Goal: Task Accomplishment & Management: Use online tool/utility

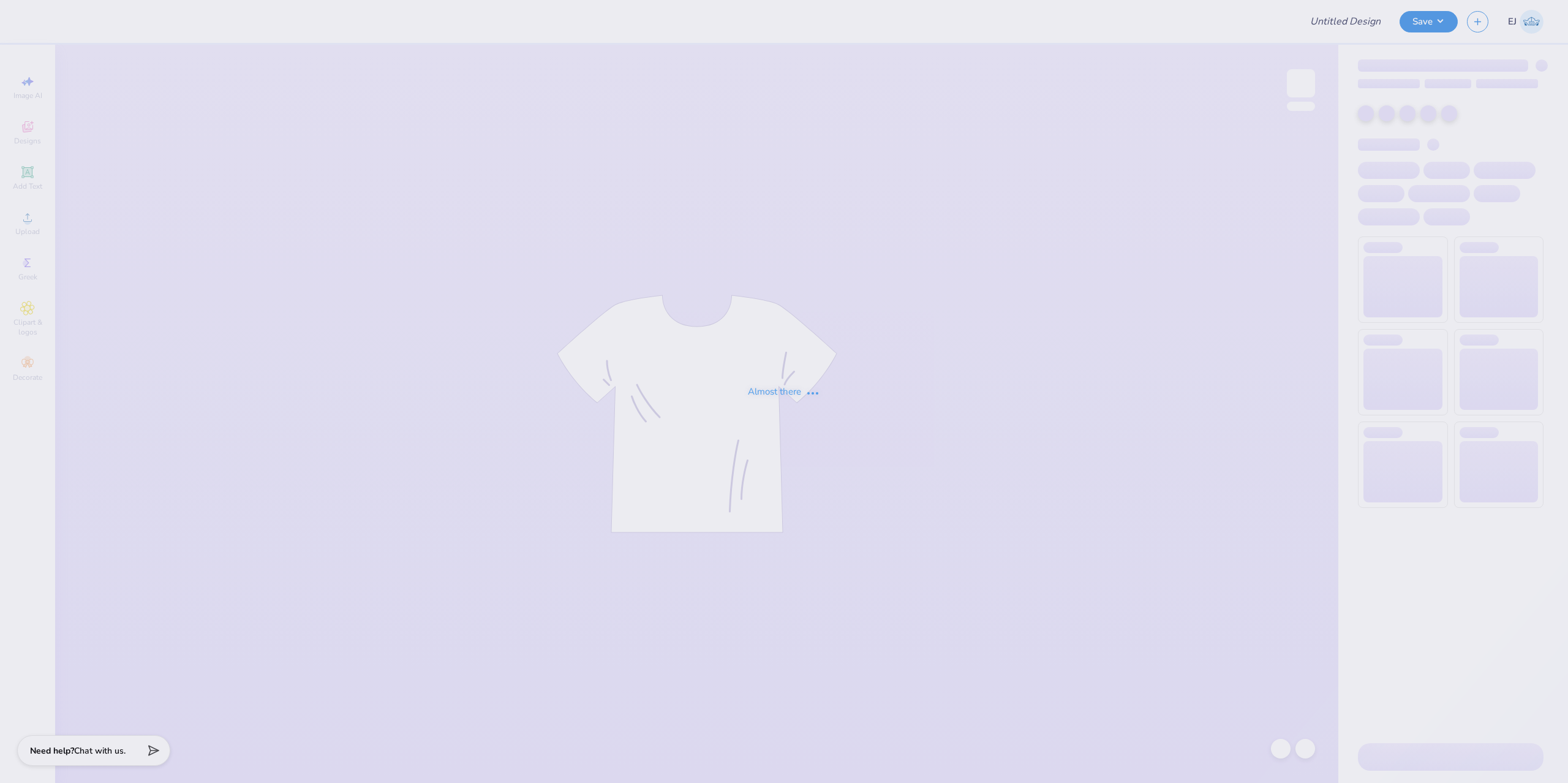
type input "[PERSON_NAME] Tee Final"
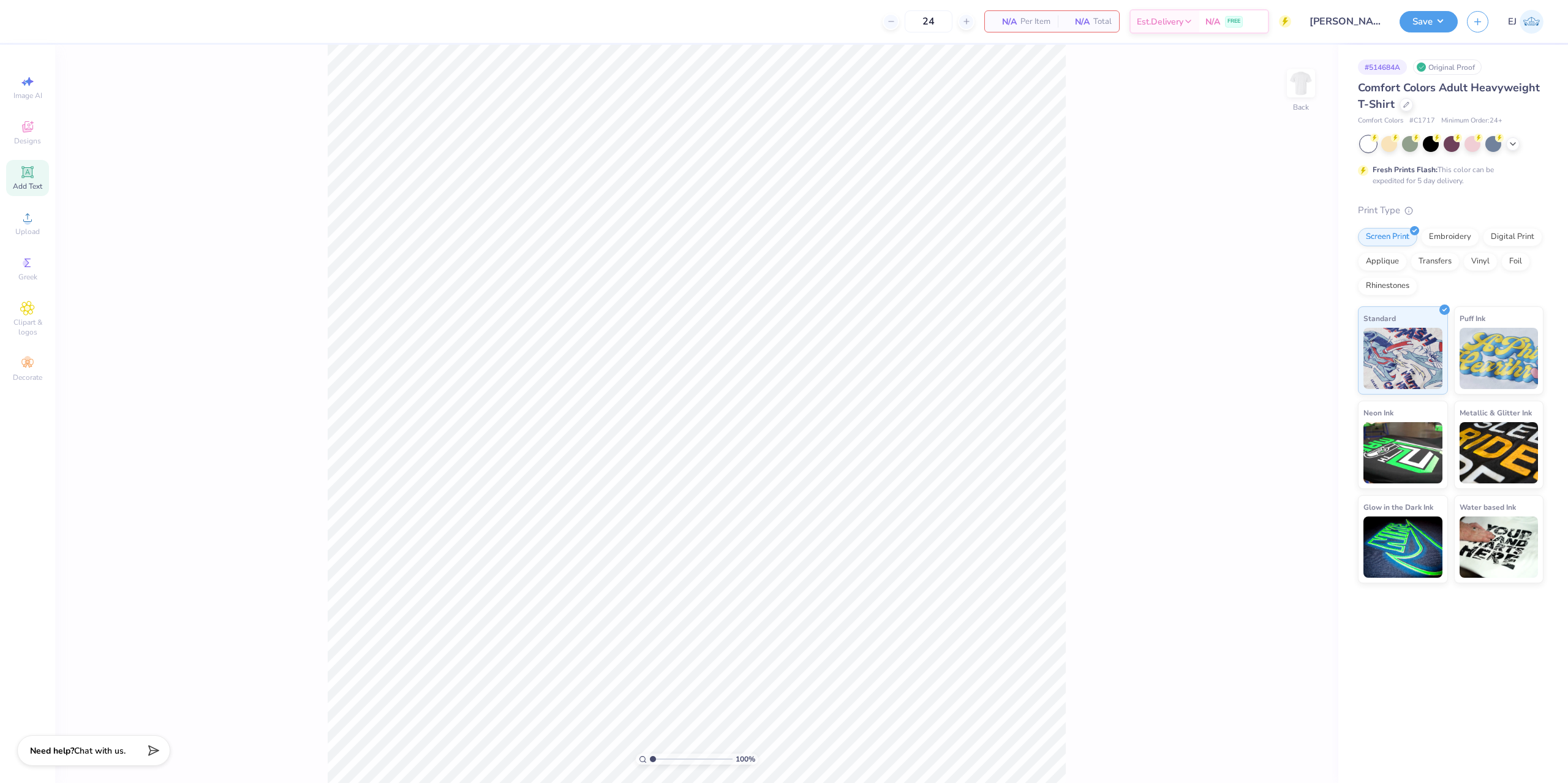
click at [34, 180] on div "Add Text" at bounding box center [28, 178] width 43 height 36
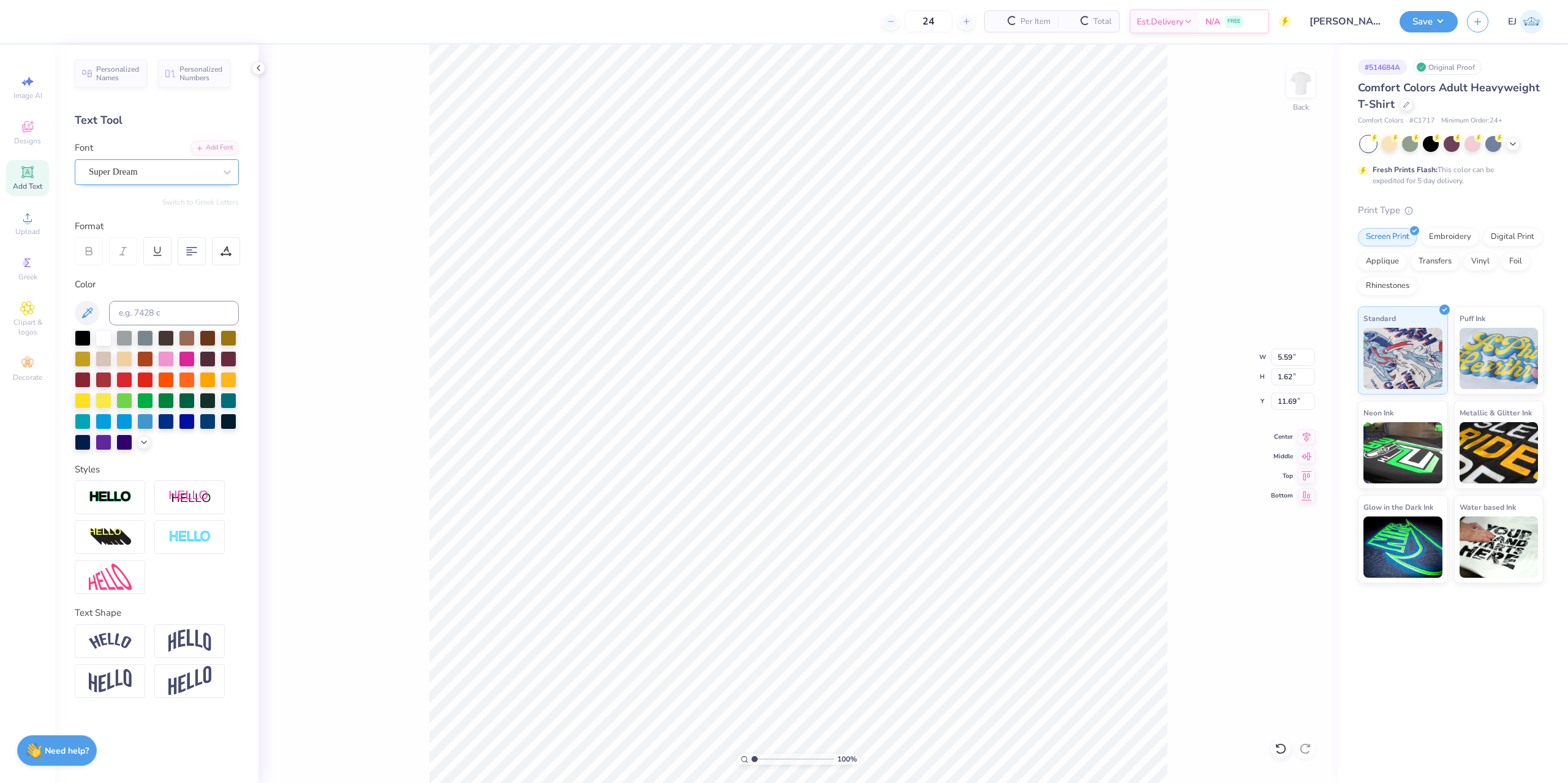
click at [138, 165] on div "Super Dream" at bounding box center [152, 172] width 129 height 19
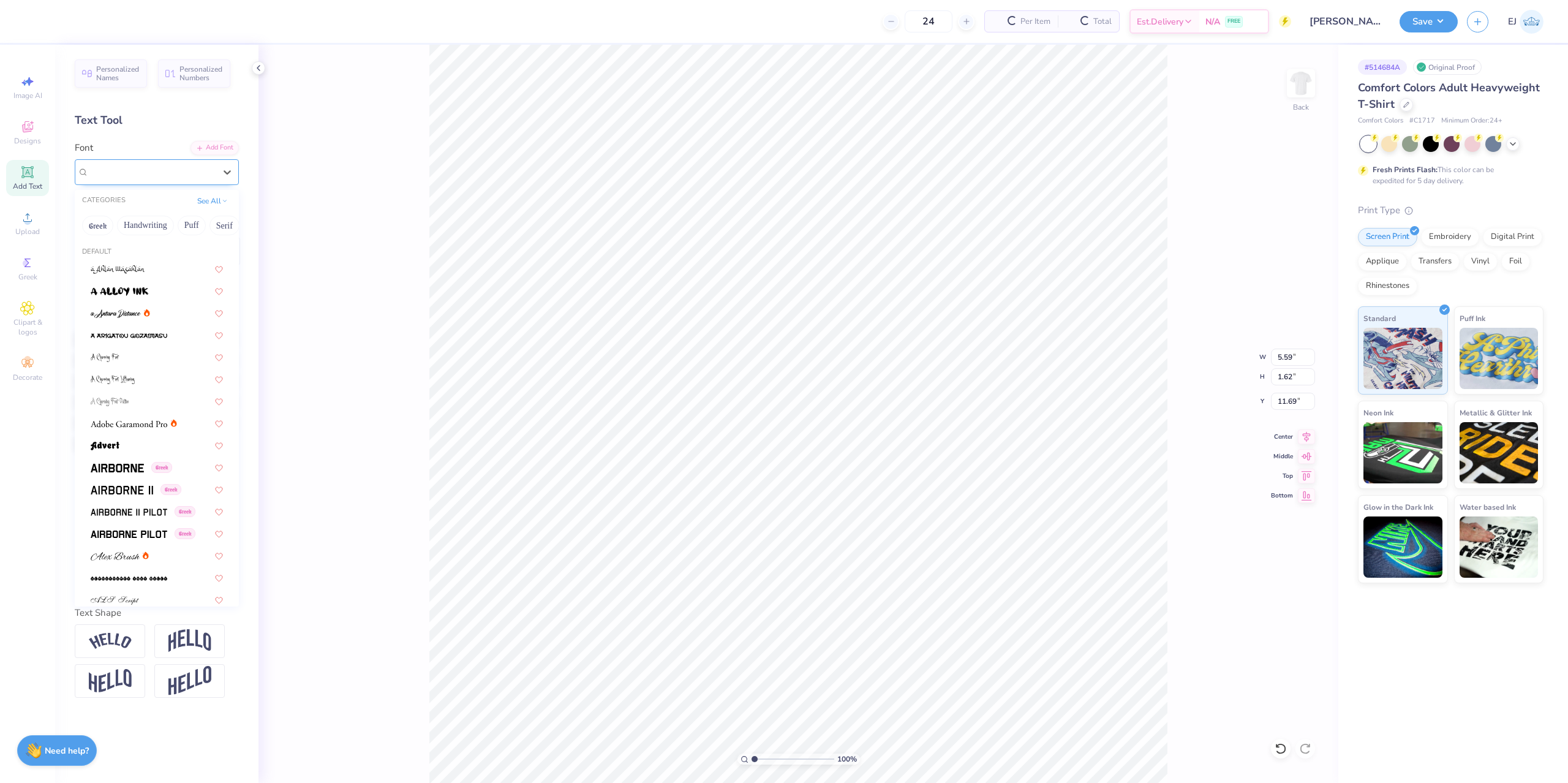
type input "v"
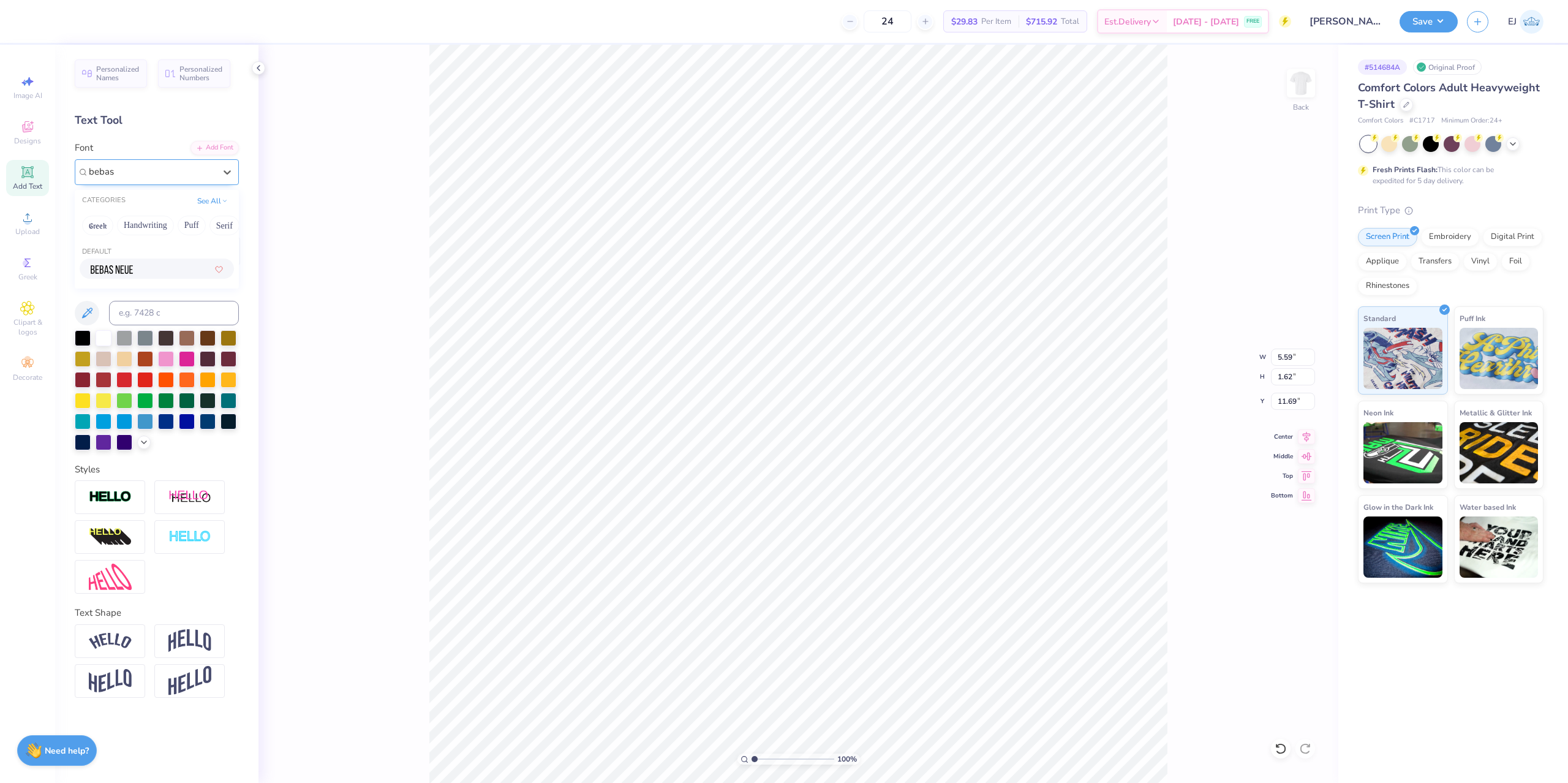
type input "bebas"
type input "3.45"
paste textarea "exas®"
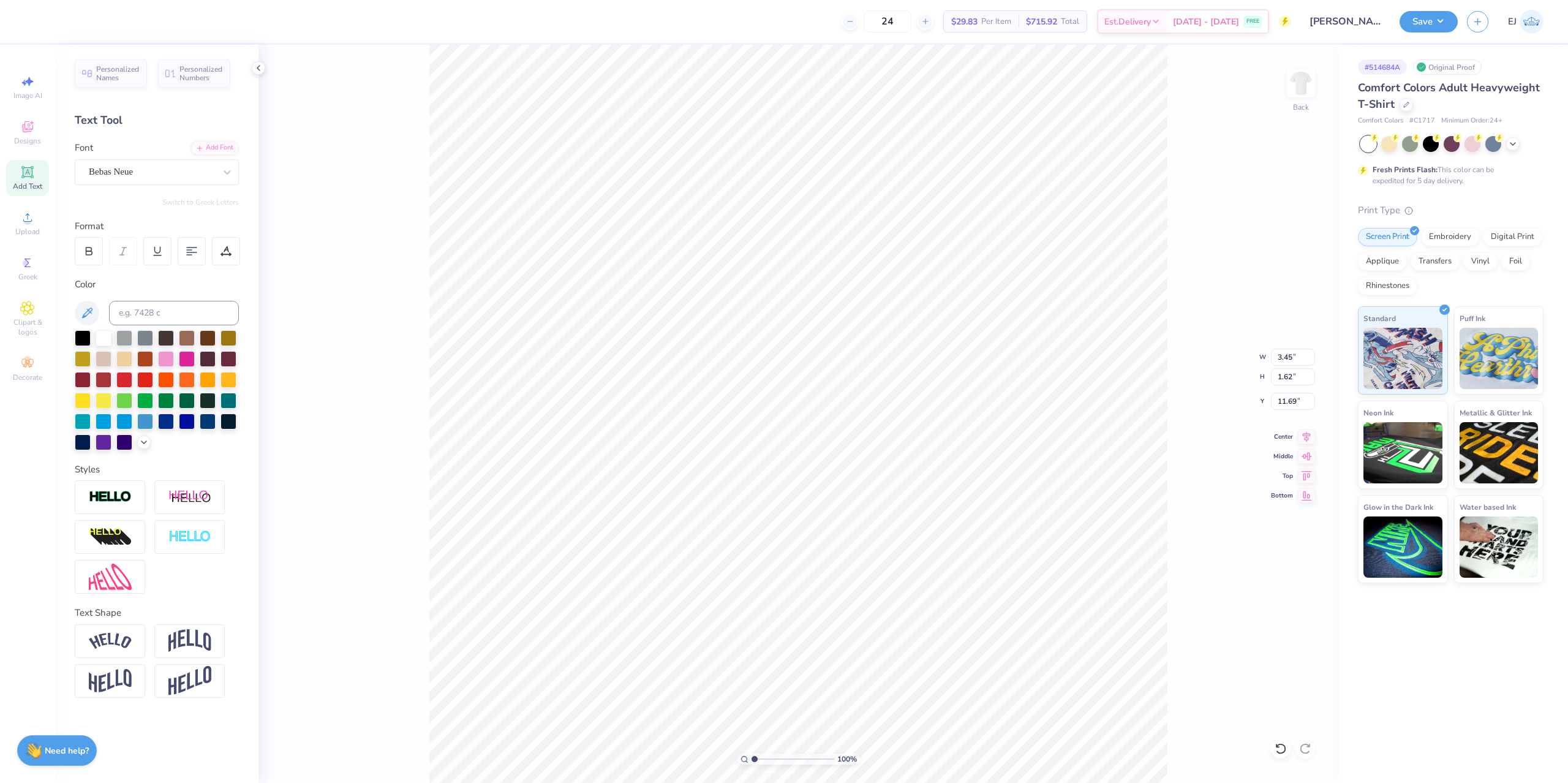
type textarea "[US_STATE]"
type input "4.42"
type input "1.65"
type input "11.67"
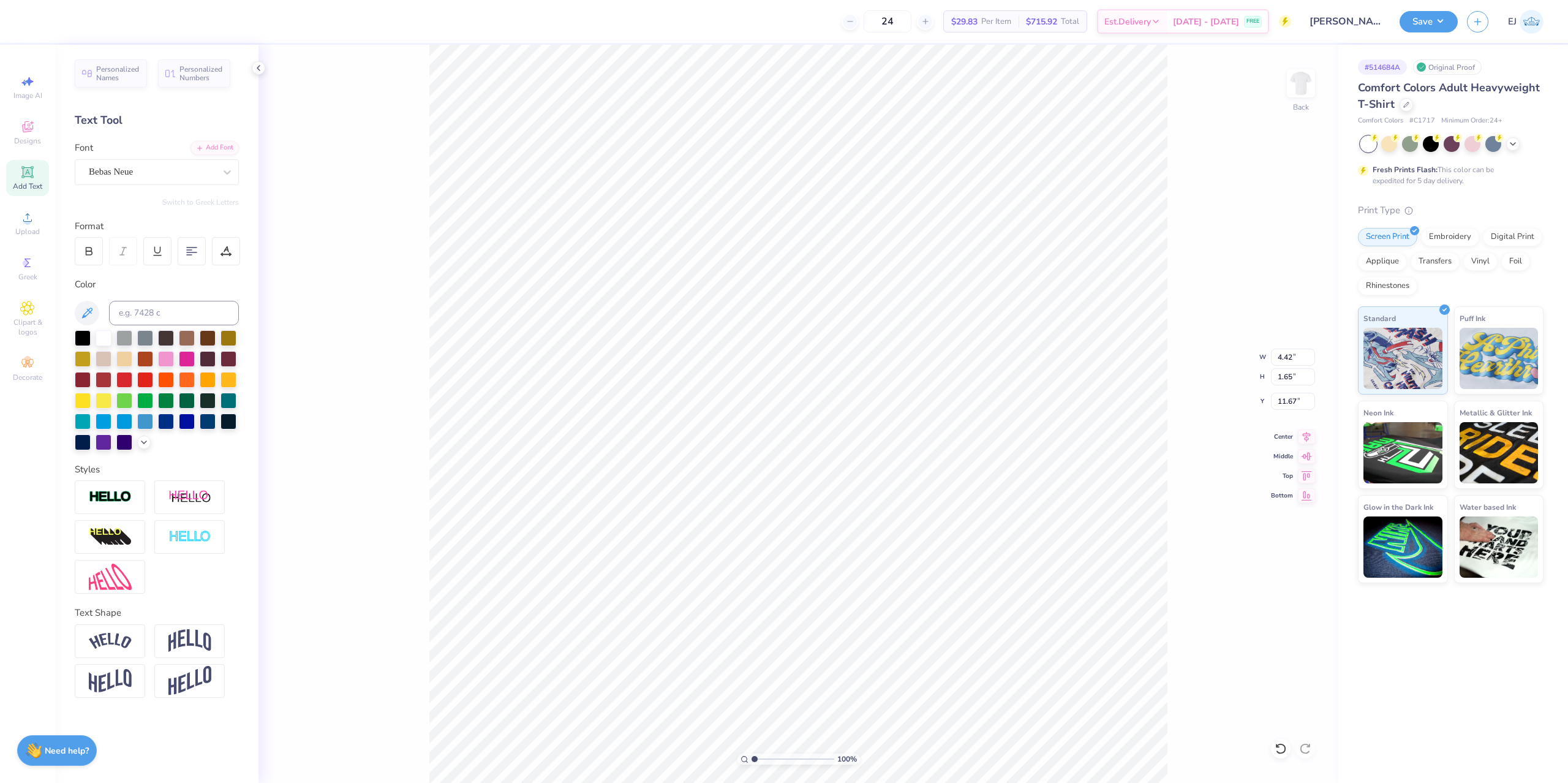
scroll to position [0, 2]
type textarea "[US_STATE] THETA"
click at [101, 248] on div at bounding box center [89, 252] width 28 height 28
type input "9.57"
type input "1.66"
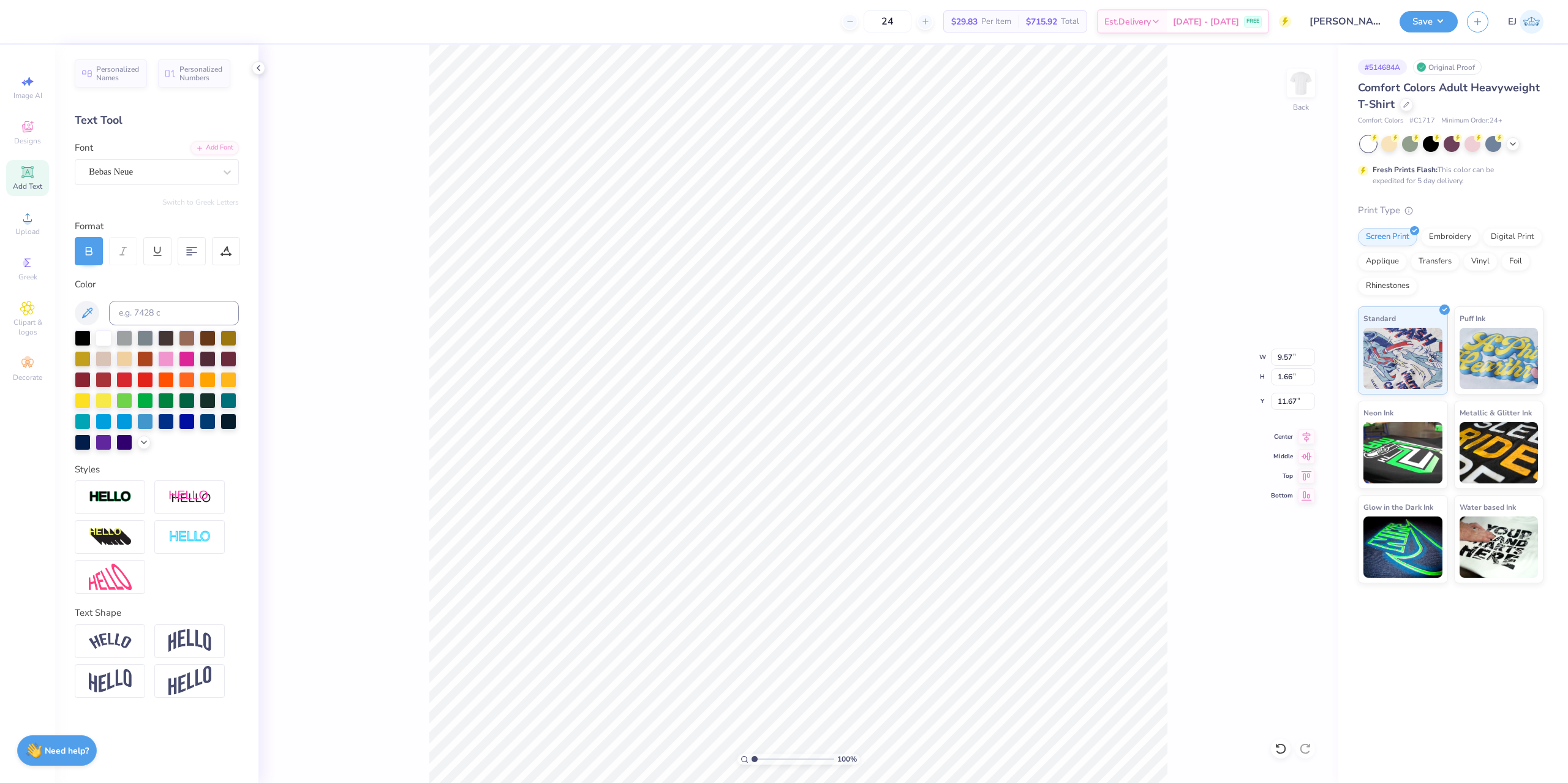
click at [96, 244] on div at bounding box center [89, 252] width 28 height 28
type input "9.49"
type input "1.65"
click at [28, 228] on span "Upload" at bounding box center [27, 232] width 25 height 9
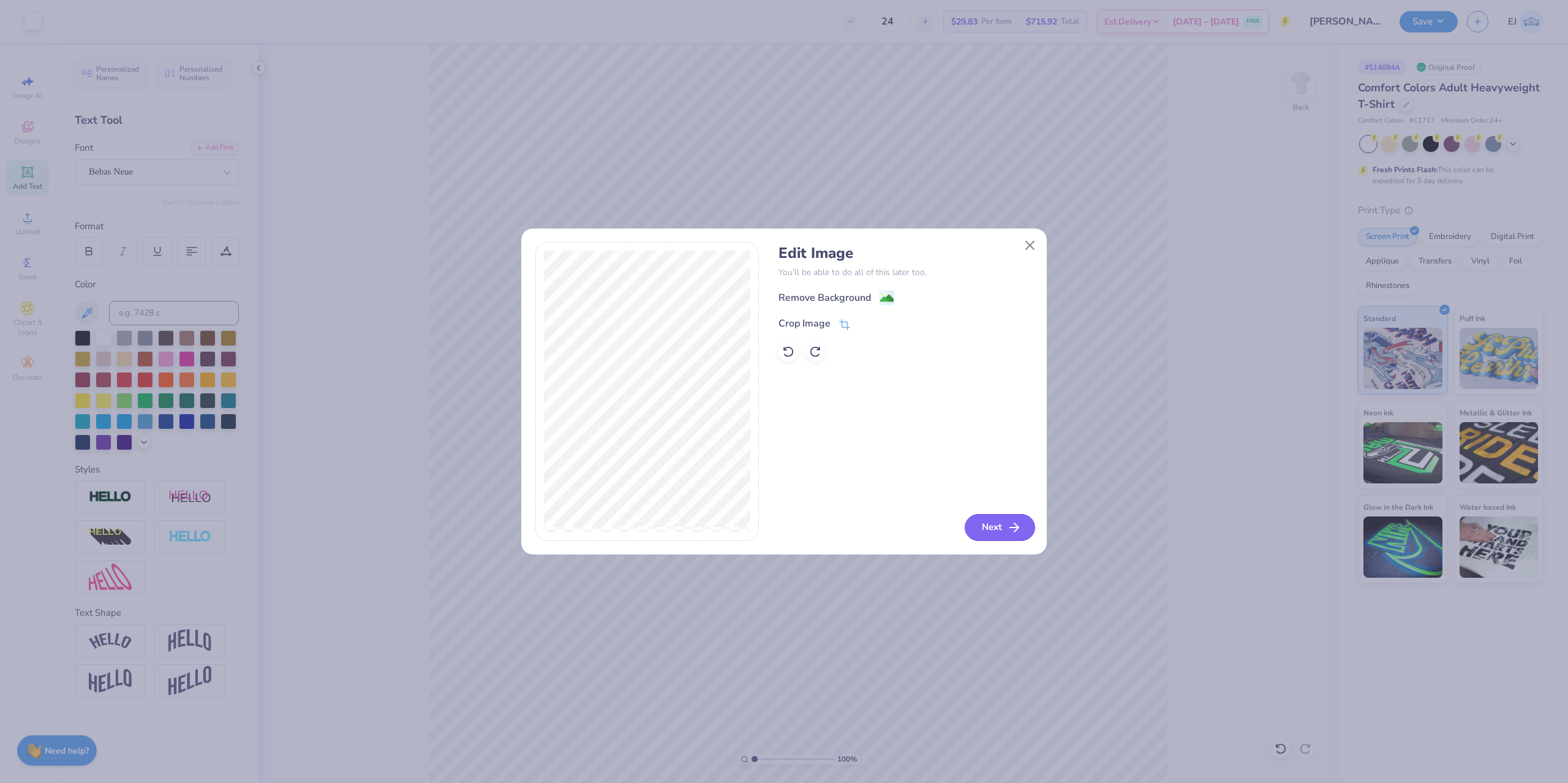
click at [984, 515] on button "Next" at bounding box center [999, 528] width 70 height 27
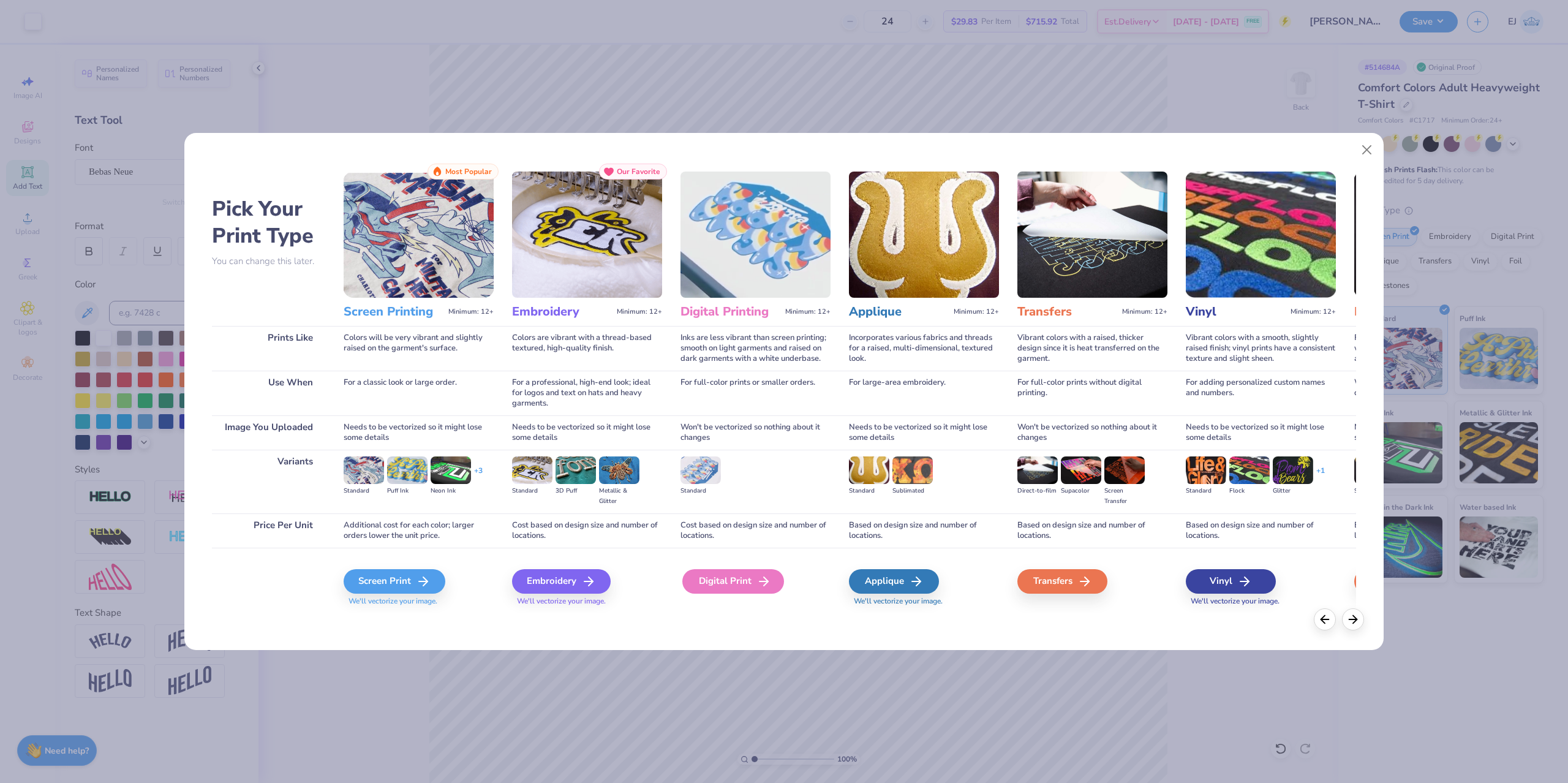
click at [745, 576] on div "Digital Print" at bounding box center [733, 581] width 102 height 25
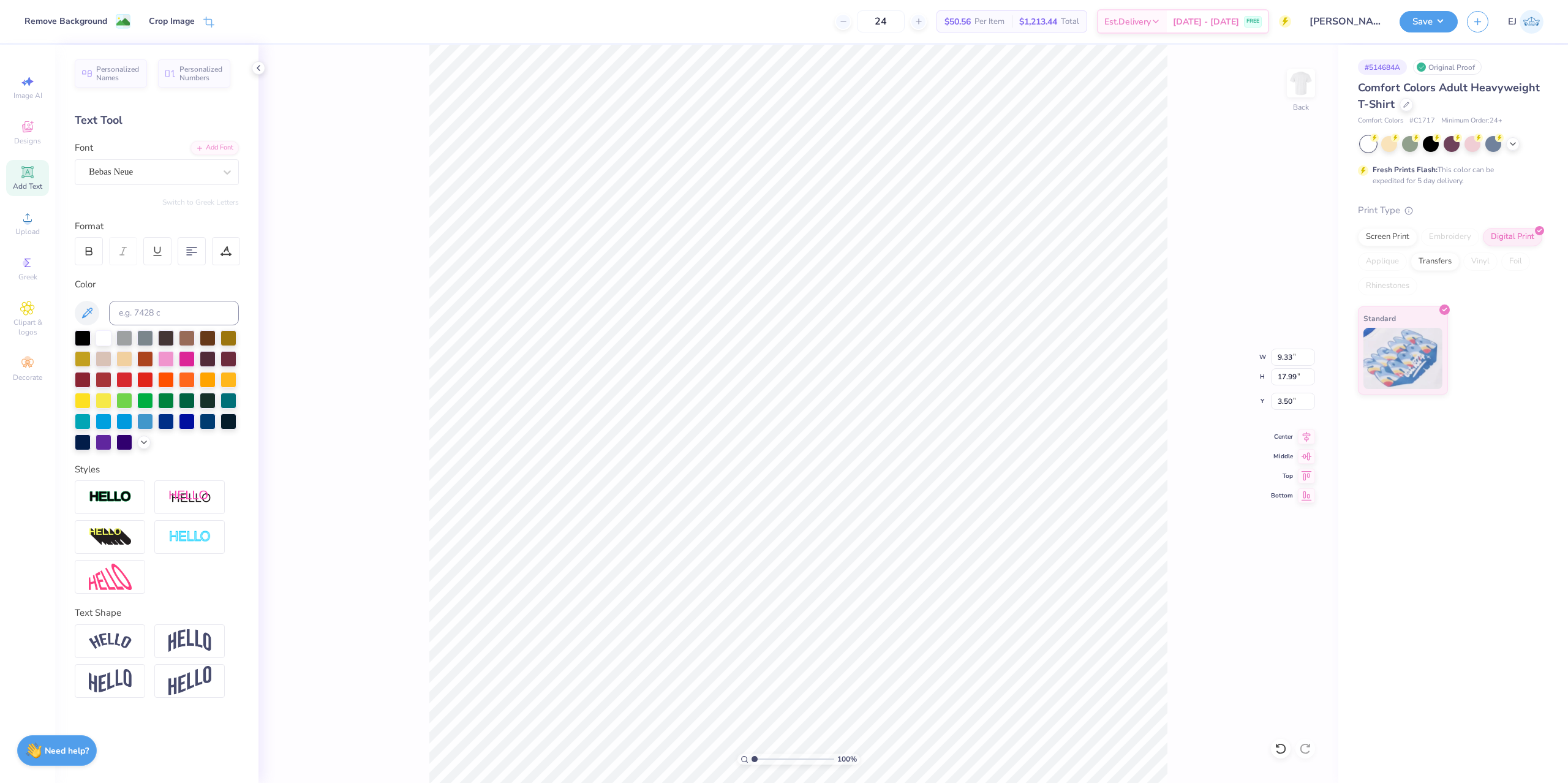
type input "5.00"
type input "9.63"
type input "11.86"
type input "9.49"
type input "1.65"
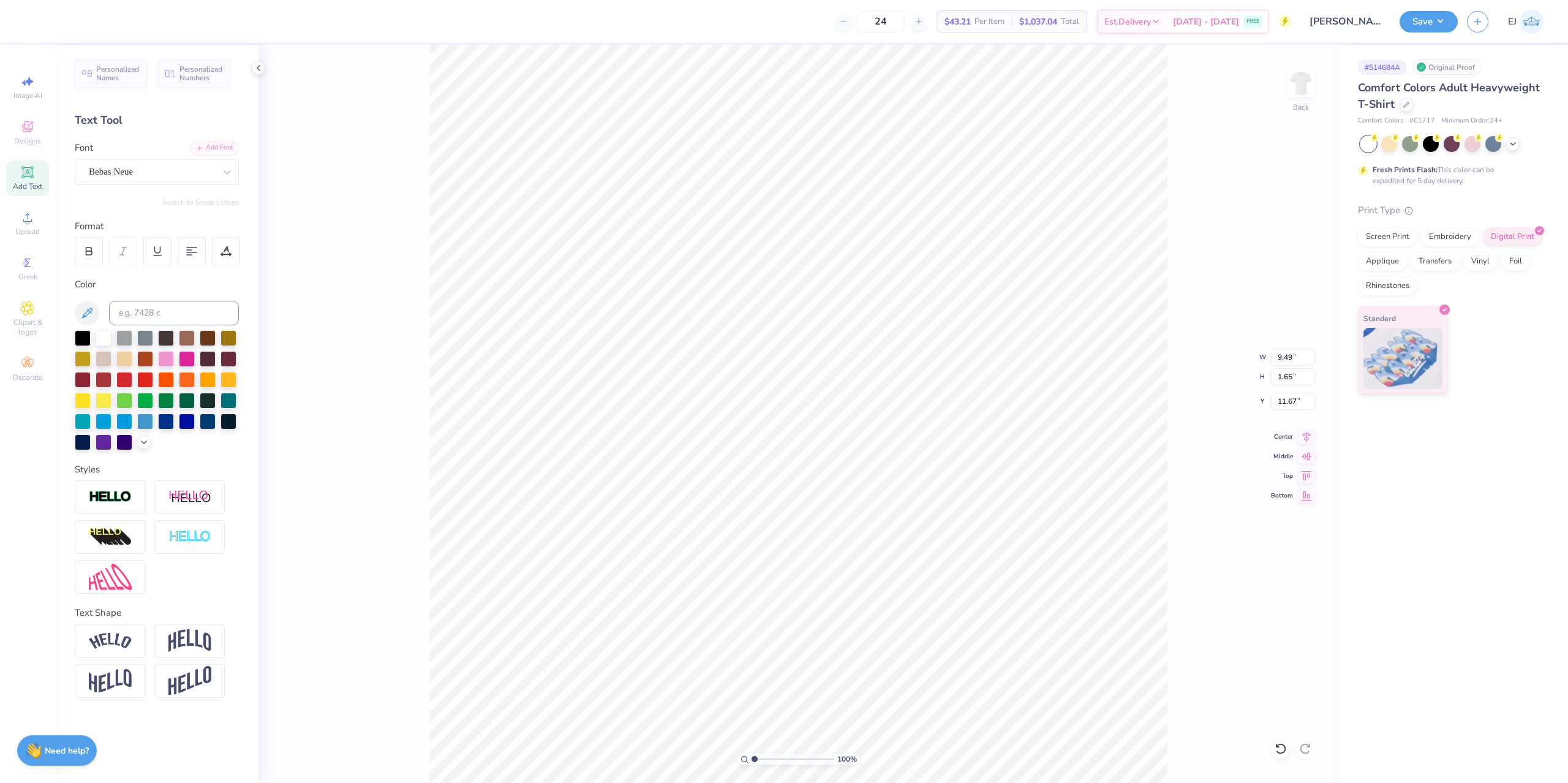
type input "4.71"
click at [91, 344] on div at bounding box center [83, 337] width 16 height 16
type input "5.00"
type input "9.63"
type input "5.53"
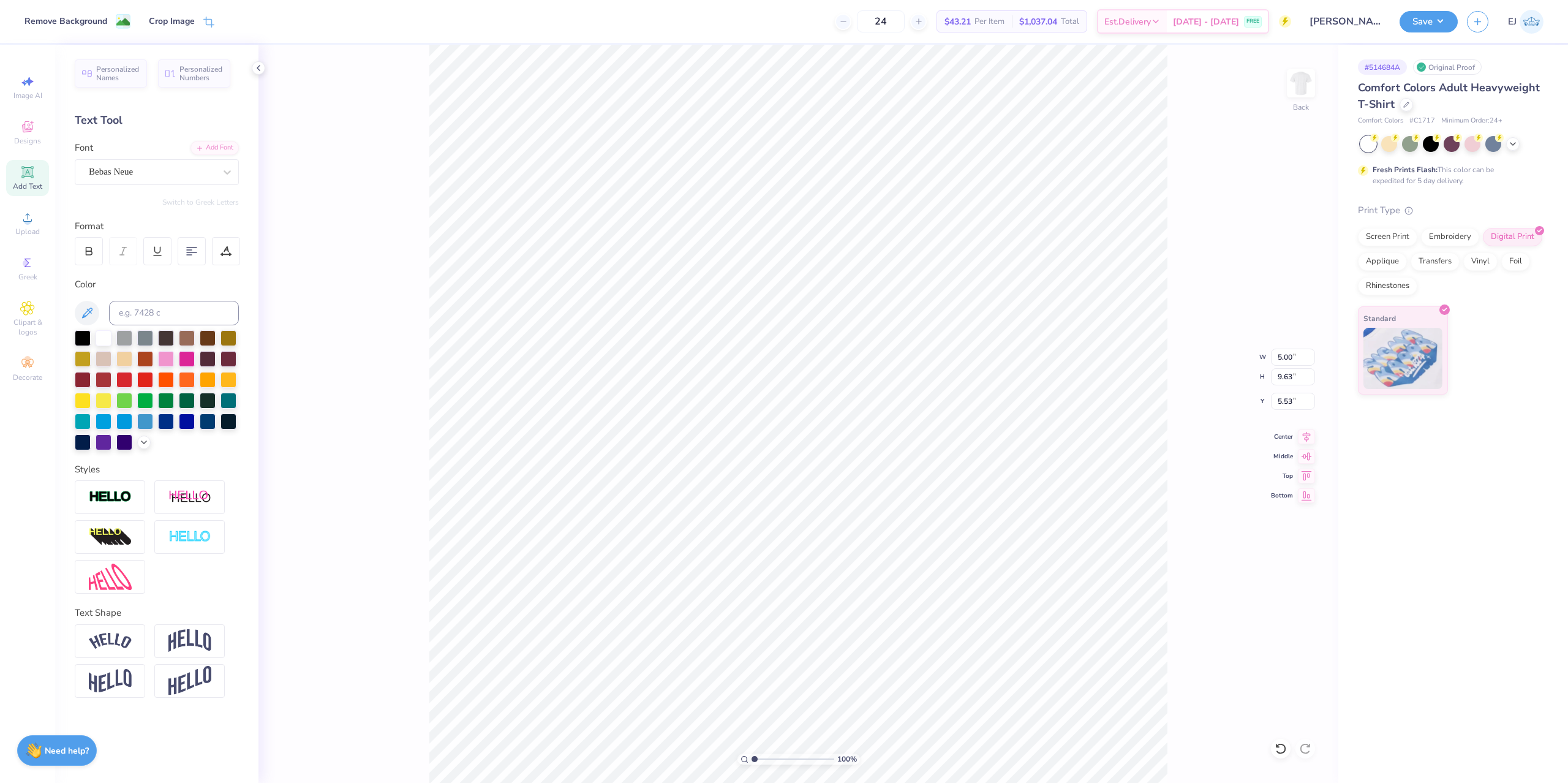
type input "9.49"
type input "1.65"
type input "4.71"
click at [101, 259] on div at bounding box center [157, 252] width 165 height 28
click at [102, 255] on div at bounding box center [89, 252] width 28 height 28
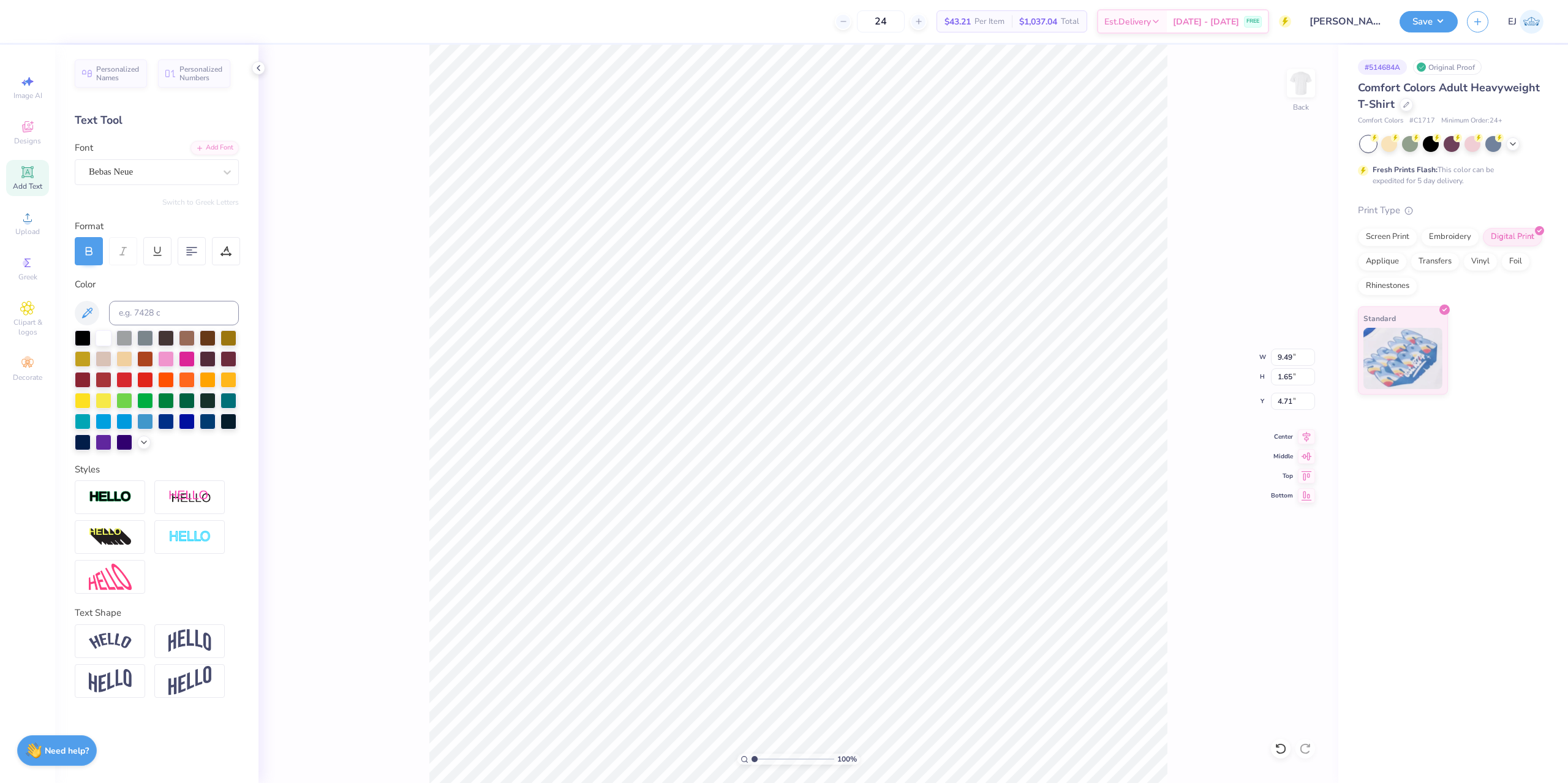
type input "9.57"
type input "1.66"
type input "5.00"
type input "9.63"
type input "5.53"
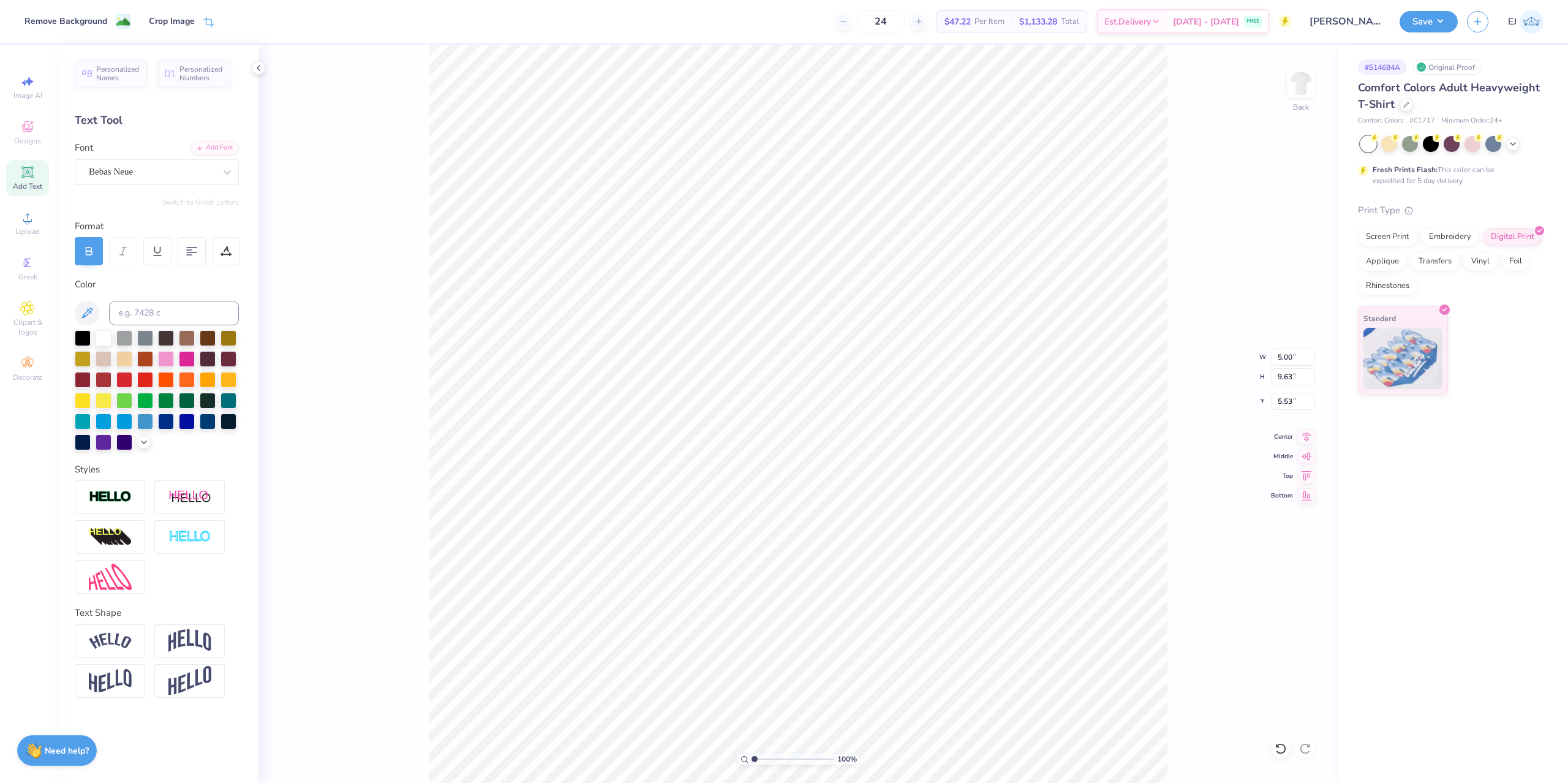
type input "6.23"
type input "12.02"
type input "5.08"
type input "9.57"
type input "1.66"
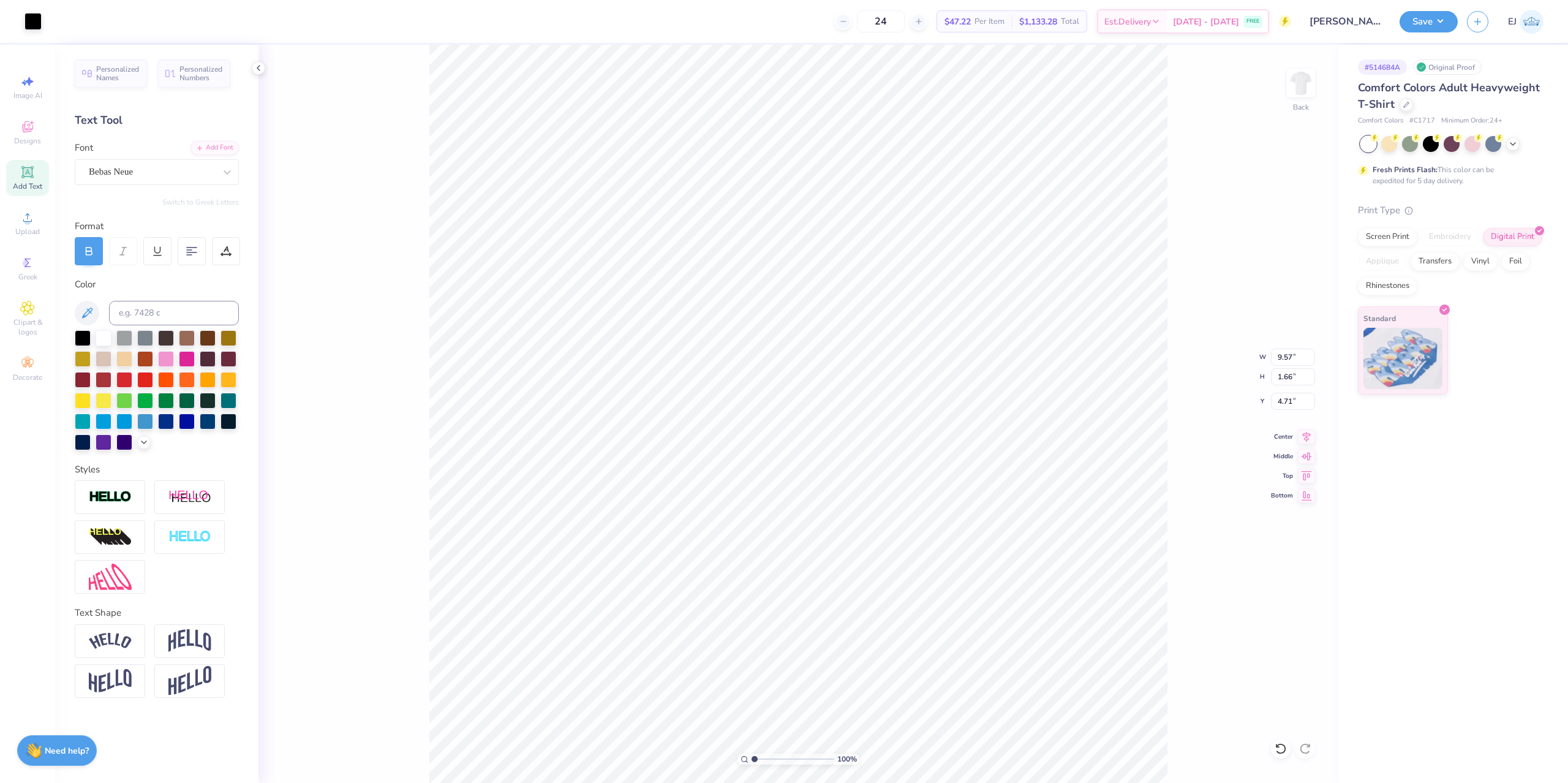
type input "4.71"
type textarea "[US_STATE] THETA"
click at [225, 140] on div "Add Font" at bounding box center [214, 147] width 48 height 14
click at [31, 181] on span "Add Text" at bounding box center [27, 186] width 29 height 9
type input "5.59"
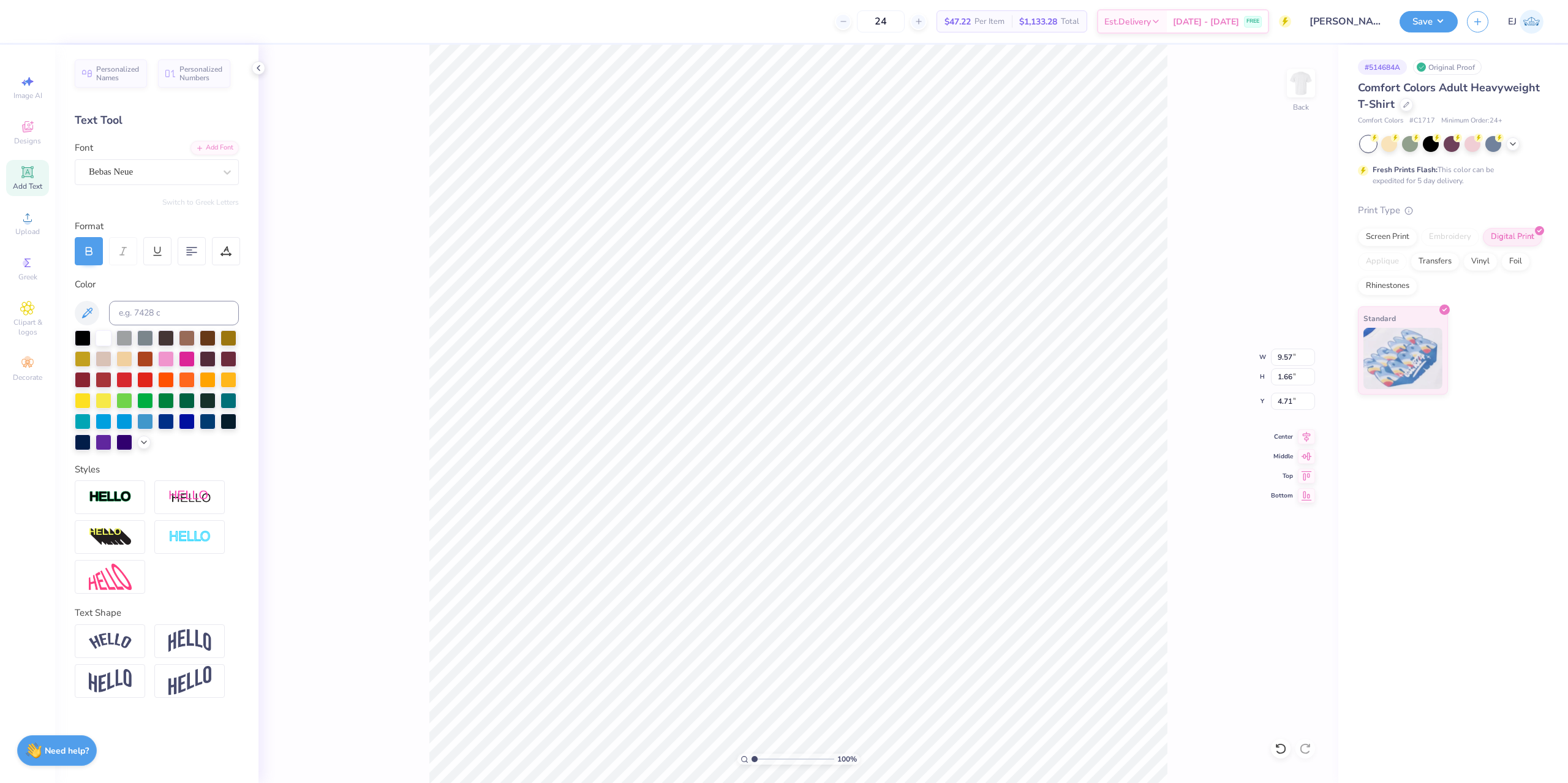
type input "1.62"
type input "11.69"
click at [35, 168] on div "Add Text" at bounding box center [28, 178] width 43 height 36
type input "9.57"
type input "12.40"
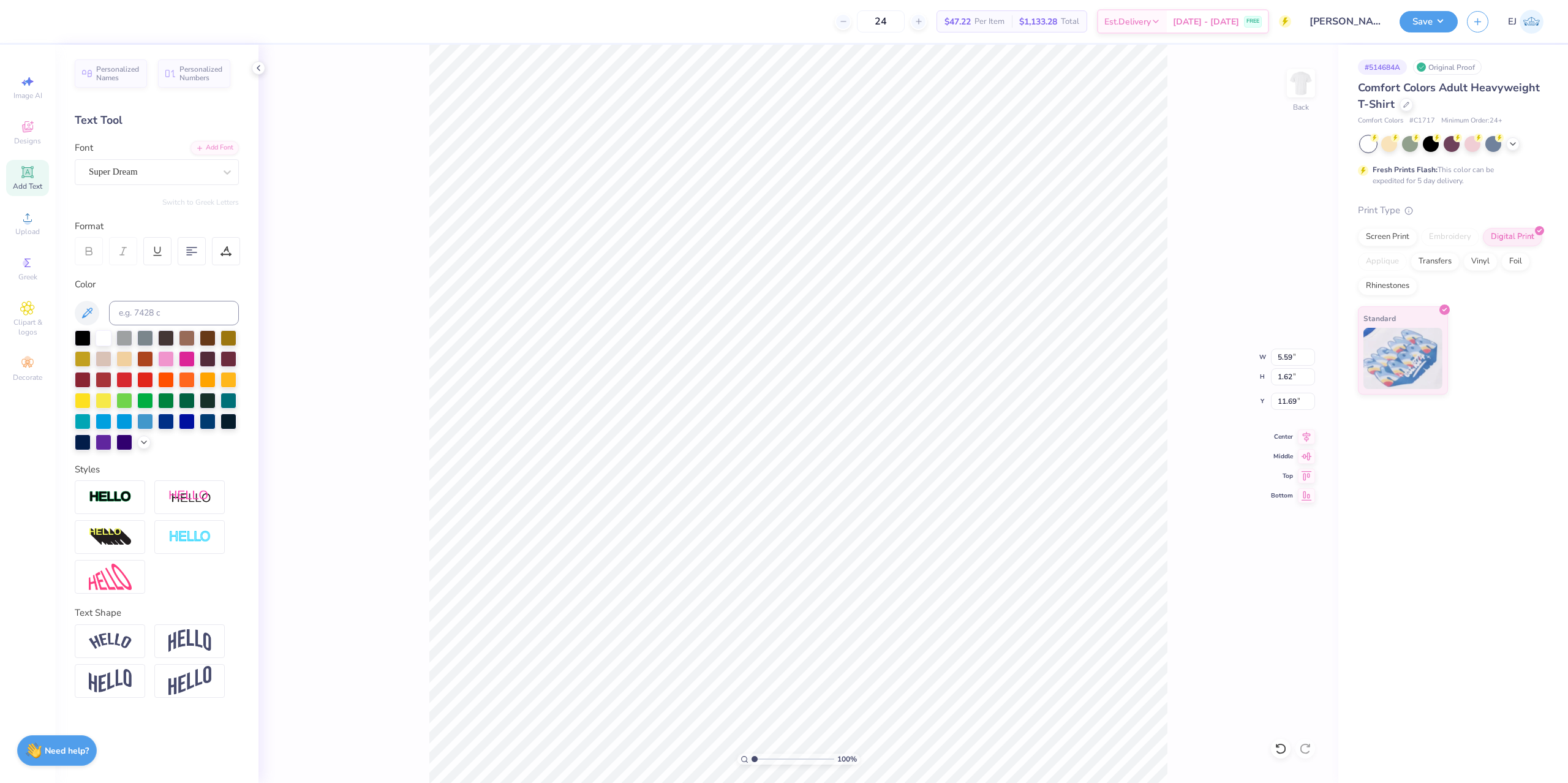
type input "4.71"
type input "9.57"
type input "12.40"
type input "4.71"
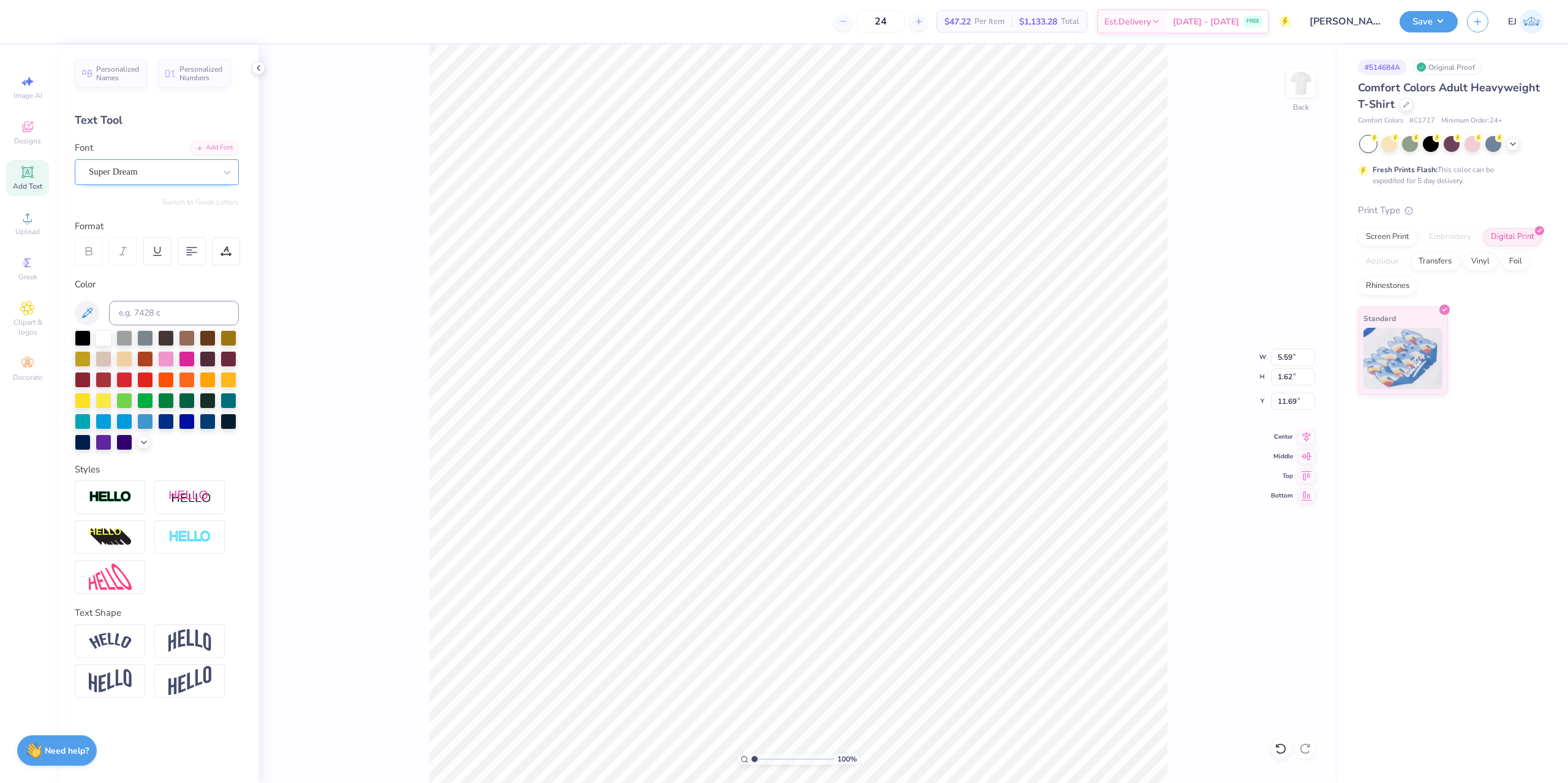
type textarea "®"
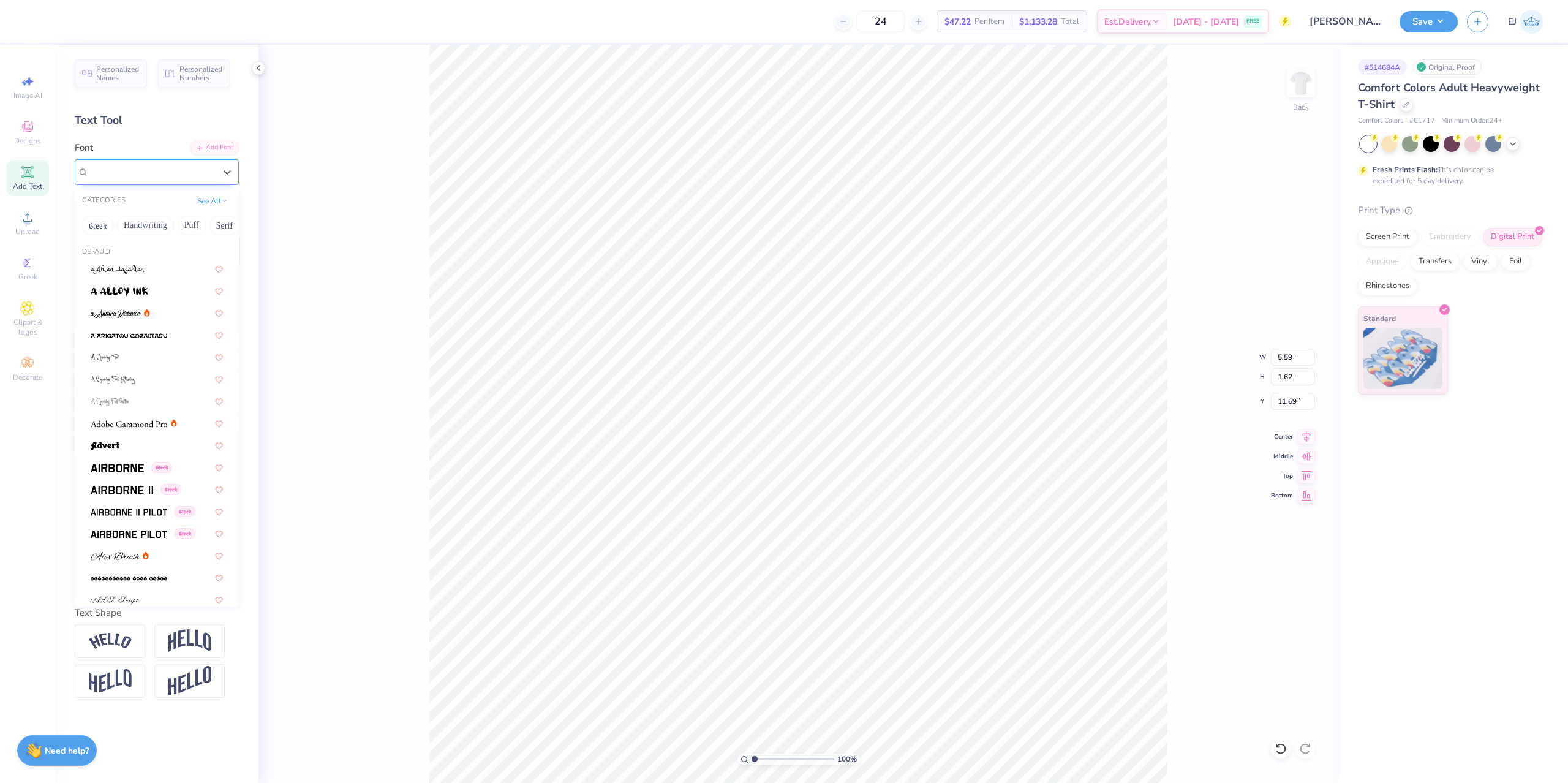
click at [202, 175] on div "Super Dream" at bounding box center [152, 172] width 129 height 19
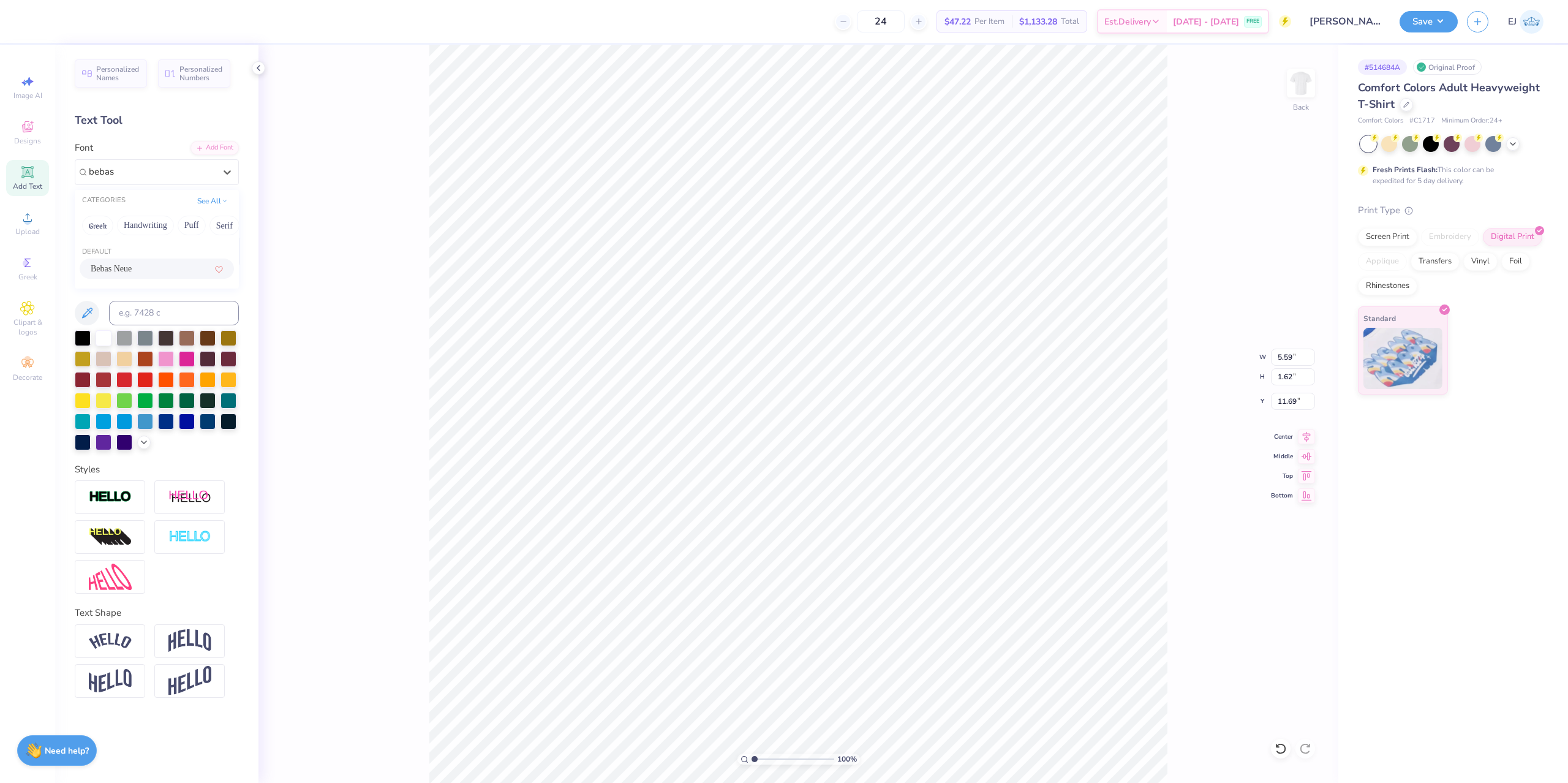
click at [147, 263] on div "Bebas Neue" at bounding box center [157, 269] width 154 height 21
type input "bebas"
click at [229, 426] on div at bounding box center [229, 420] width 16 height 16
type input "10.27"
click at [89, 255] on icon at bounding box center [89, 252] width 11 height 11
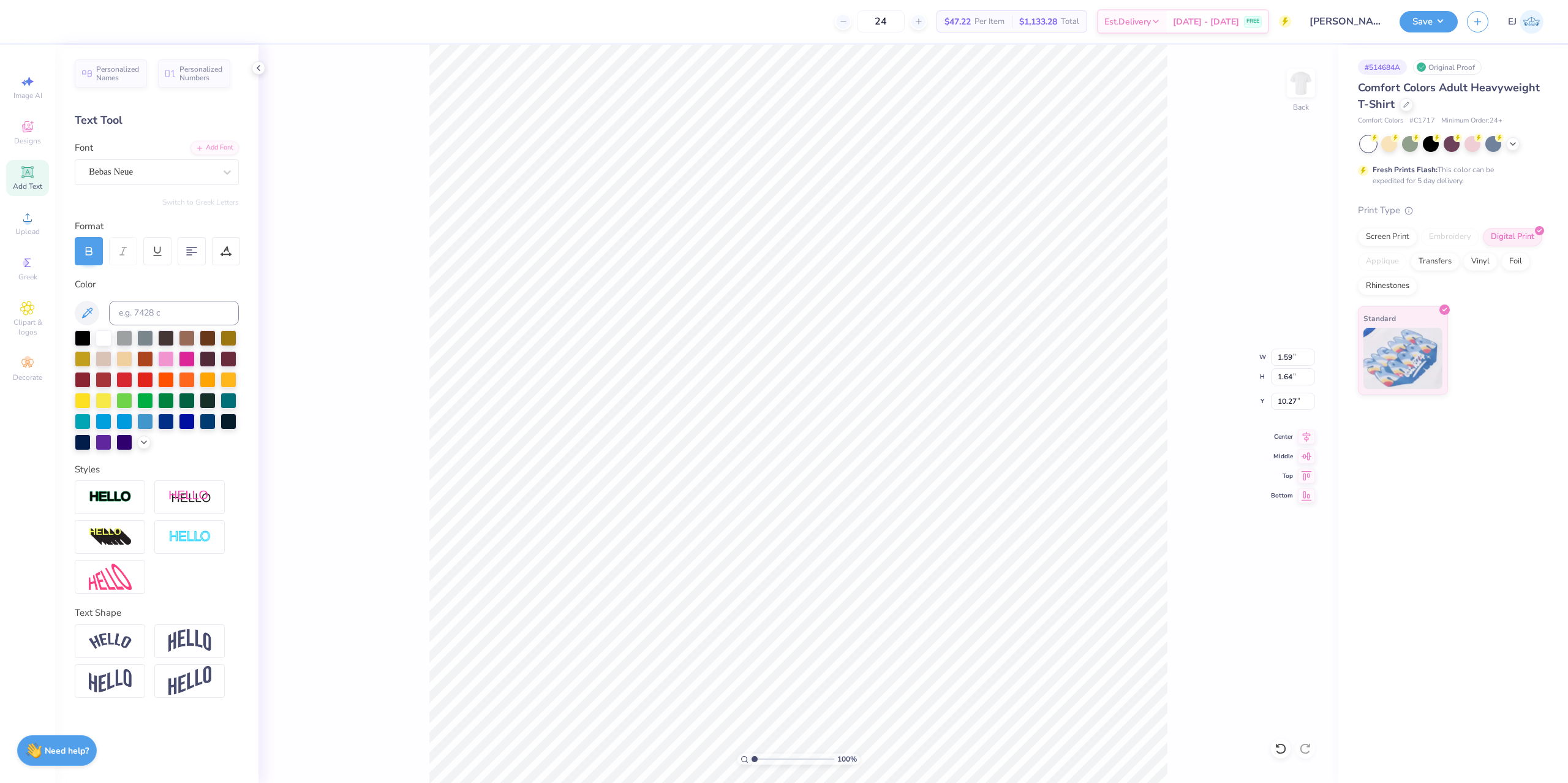
type input "1.61"
type input "1.66"
type input "10.26"
type input "0.47"
type input "0.49"
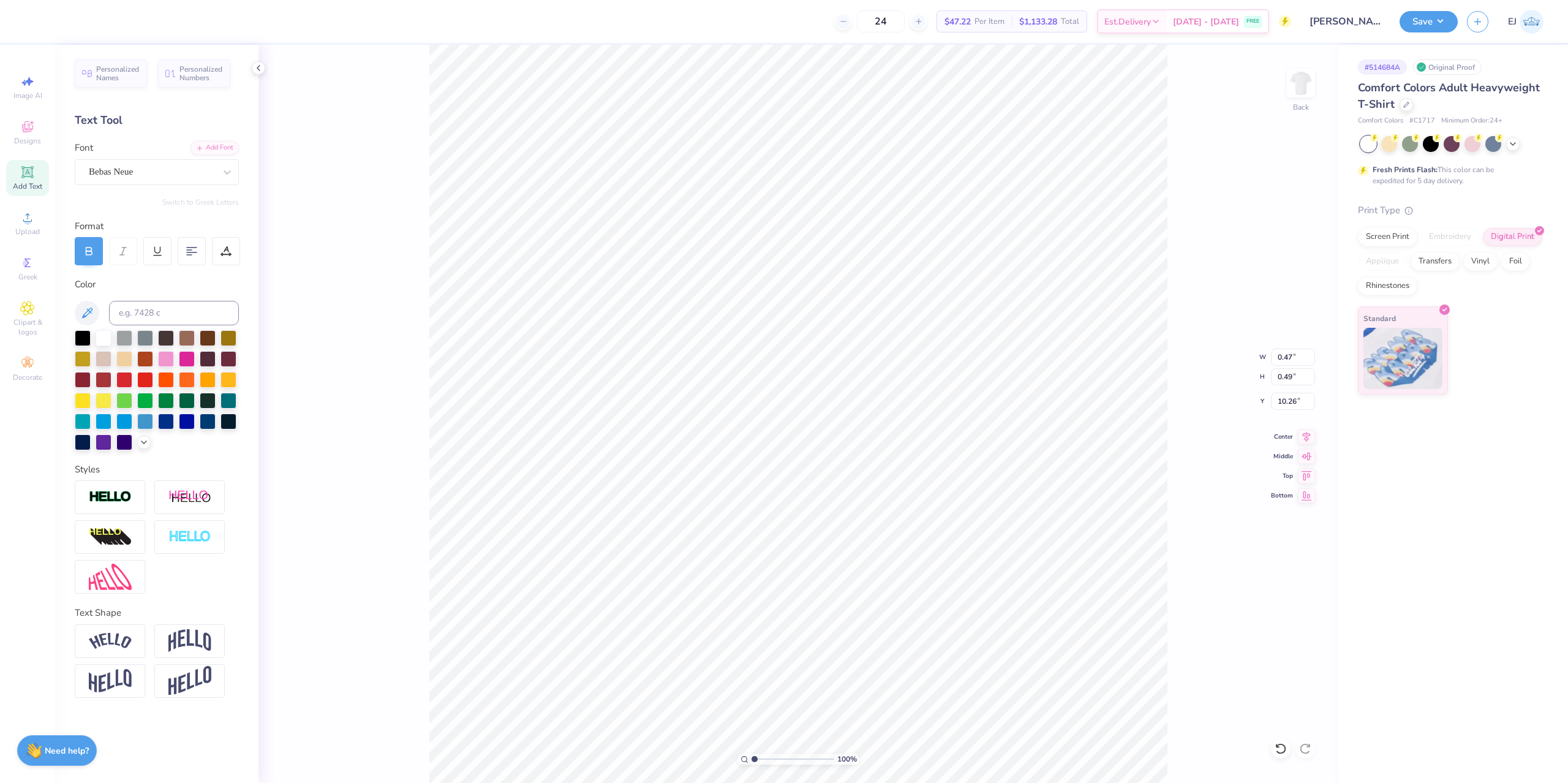
type input "4.84"
drag, startPoint x: 756, startPoint y: 762, endPoint x: 784, endPoint y: 758, distance: 28.3
type input "4.02"
click at [779, 765] on input "range" at bounding box center [792, 759] width 83 height 11
type input "4.71"
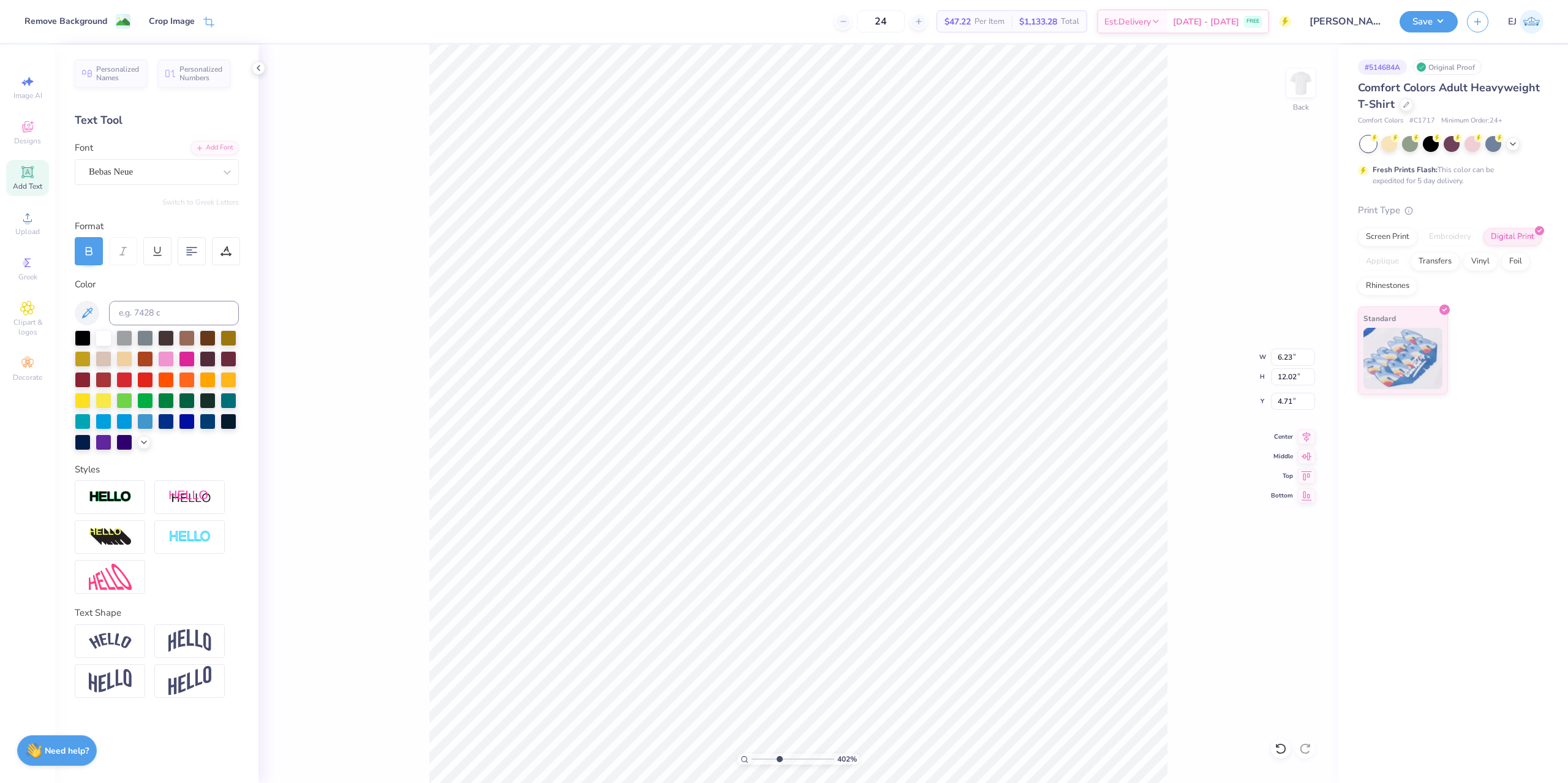
type input "6.23"
type input "12.02"
type input "5.08"
type input "9.57"
type input "1.66"
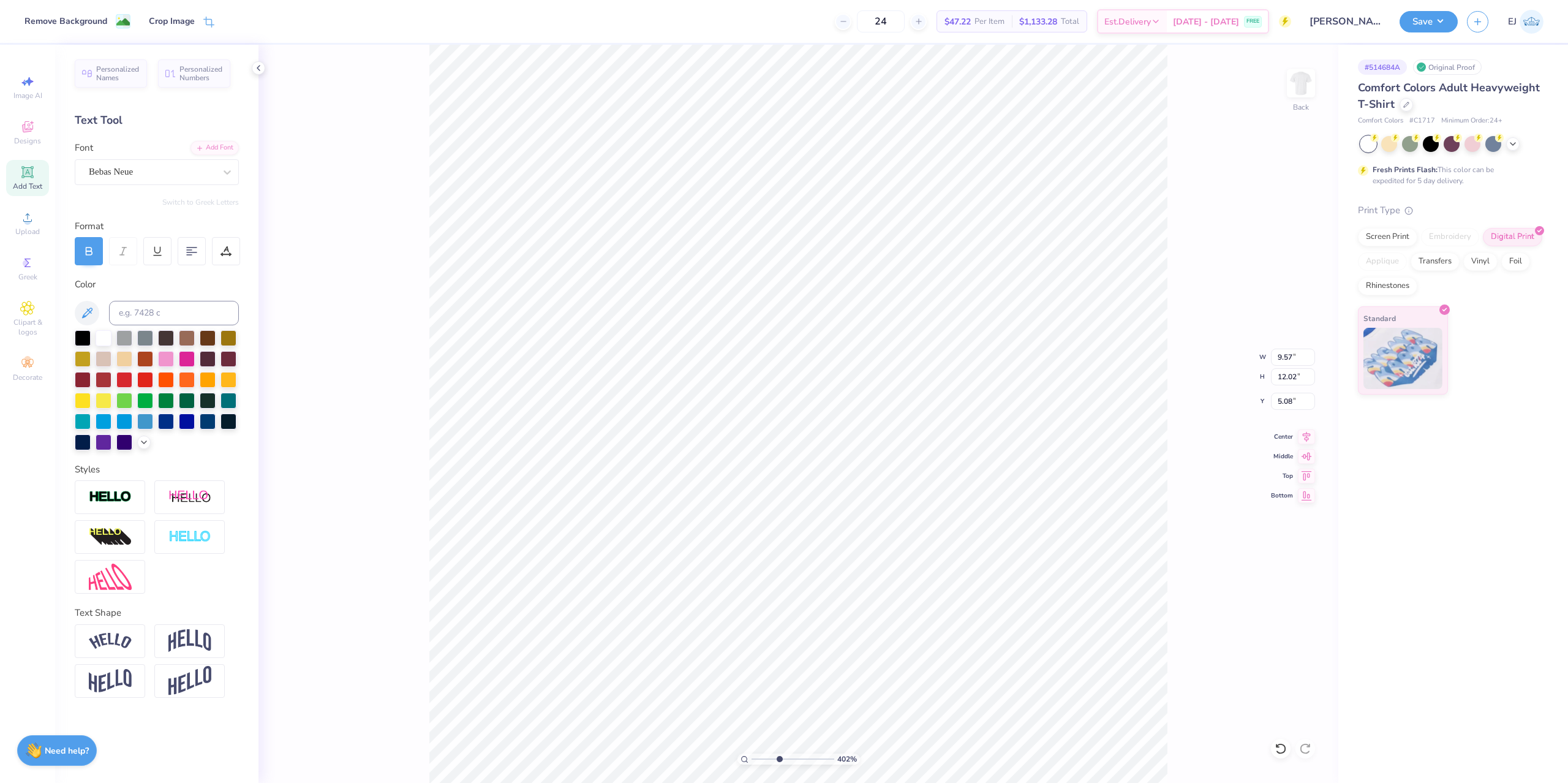
type input "4.71"
type textarea "[US_STATE] THETA"
type input "5.09"
type input "9.93"
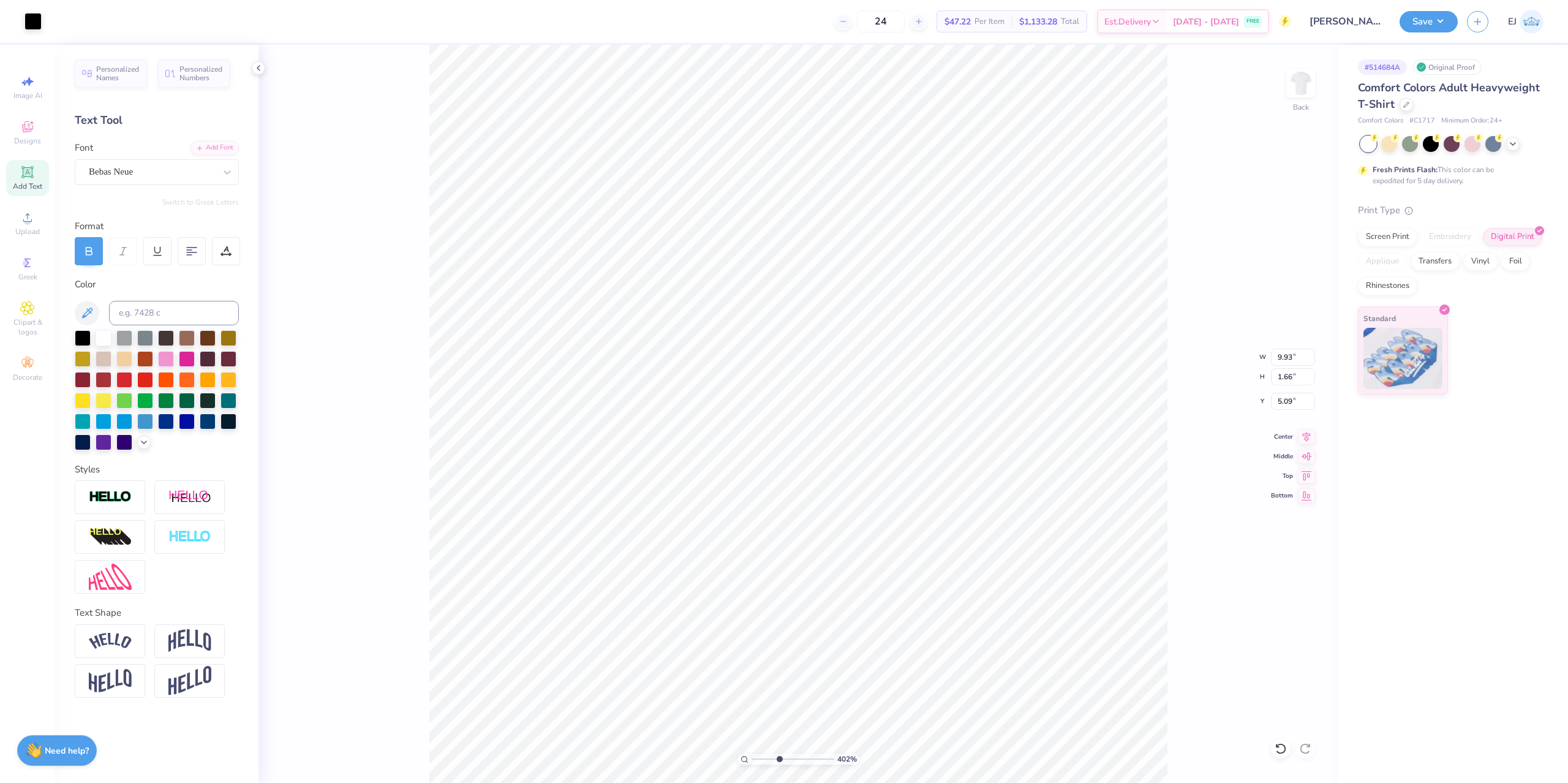
type input "1.66"
type input "4.71"
type input "6.23"
type input "12.02"
type input "5.09"
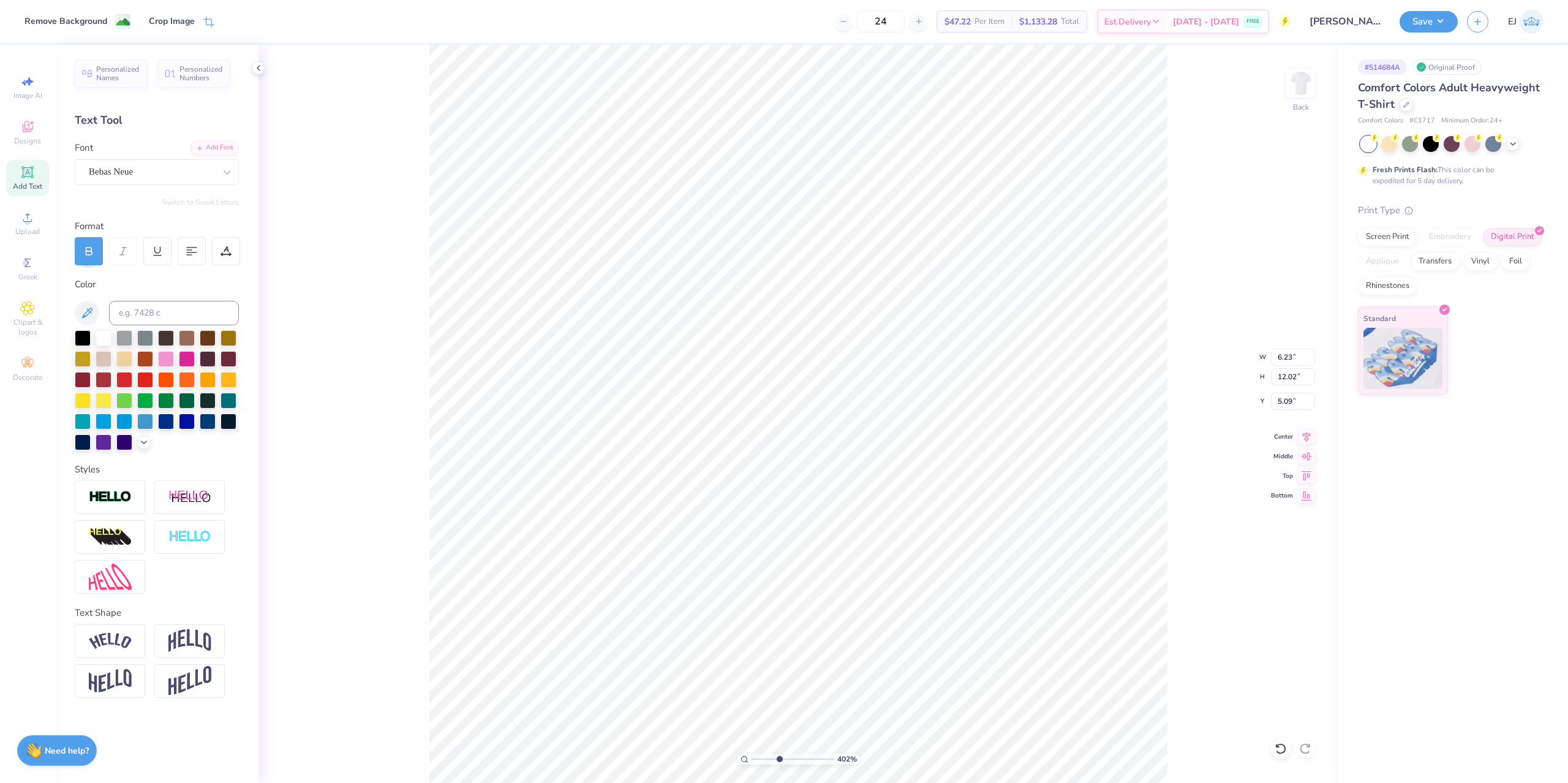
type input "9.93"
type input "1.66"
type input "4.71"
click at [1196, 537] on div "402 % Back W 9.93 9.93 " H 1.66 1.66 " Y 4.71 4.71 " Center Middle Top Bottom" at bounding box center [799, 414] width 1080 height 738
click at [21, 13] on div "Art colors" at bounding box center [32, 21] width 64 height 43
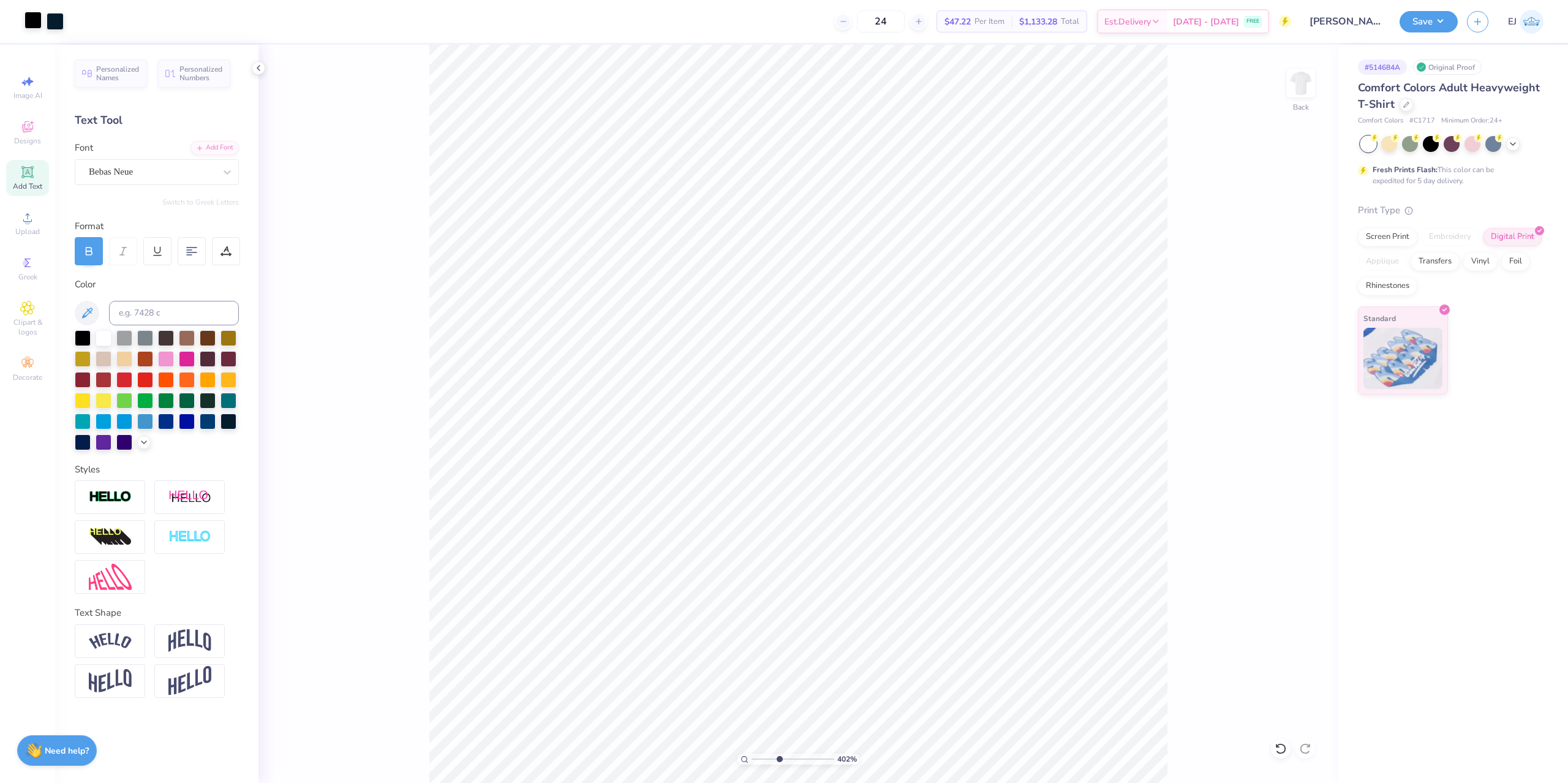
click at [33, 20] on div at bounding box center [33, 21] width 17 height 17
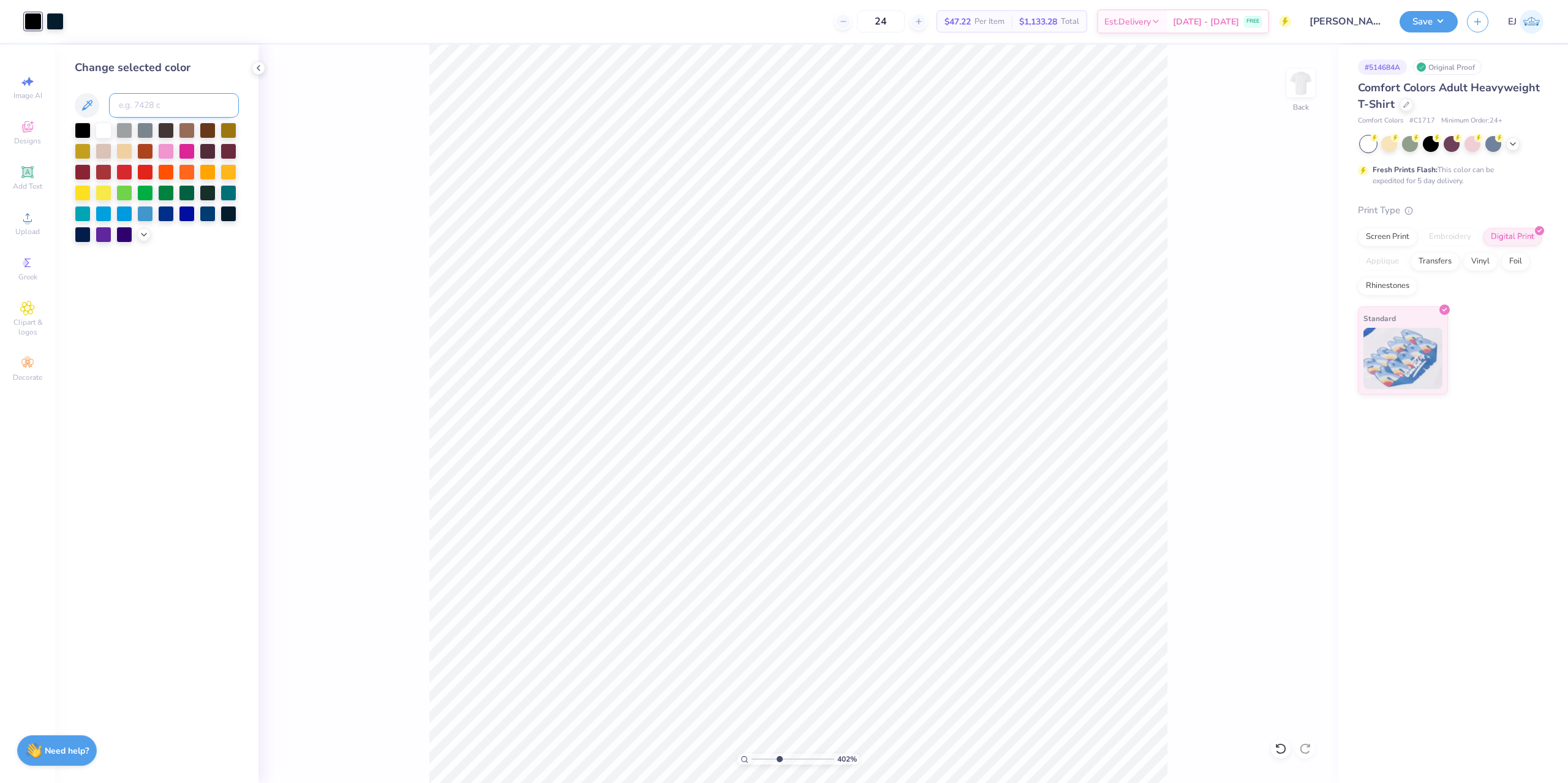
click at [146, 113] on input at bounding box center [174, 105] width 130 height 25
type input "296"
drag, startPoint x: 780, startPoint y: 758, endPoint x: 642, endPoint y: 751, distance: 138.2
type input "1"
click at [751, 754] on input "range" at bounding box center [792, 759] width 83 height 11
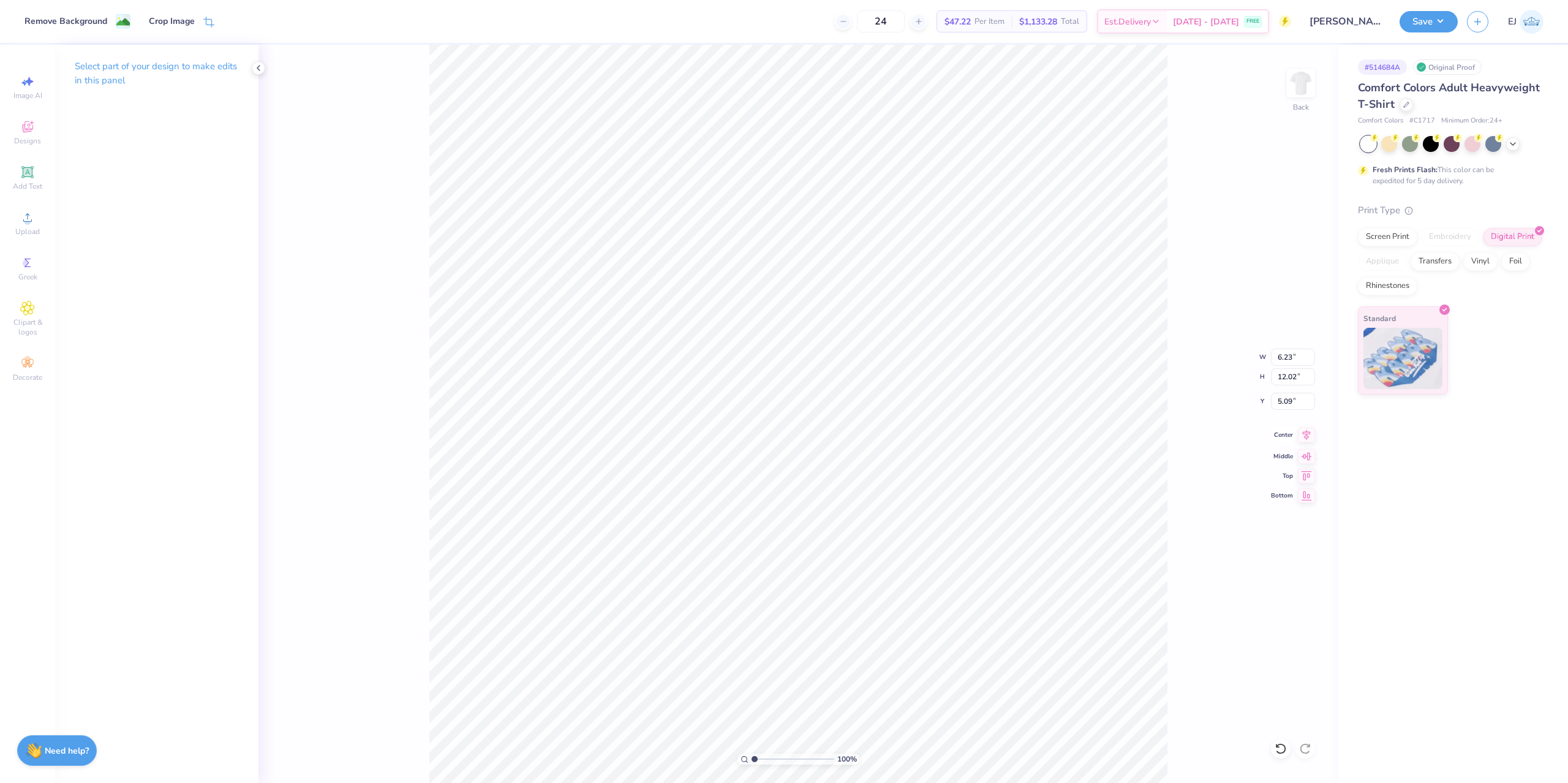
click at [1309, 432] on icon at bounding box center [1307, 435] width 8 height 10
click at [764, 463] on li "Group" at bounding box center [764, 464] width 96 height 24
click at [1311, 435] on icon at bounding box center [1306, 435] width 17 height 15
click at [895, 594] on li "Send to Back" at bounding box center [890, 597] width 96 height 24
type input "7.20"
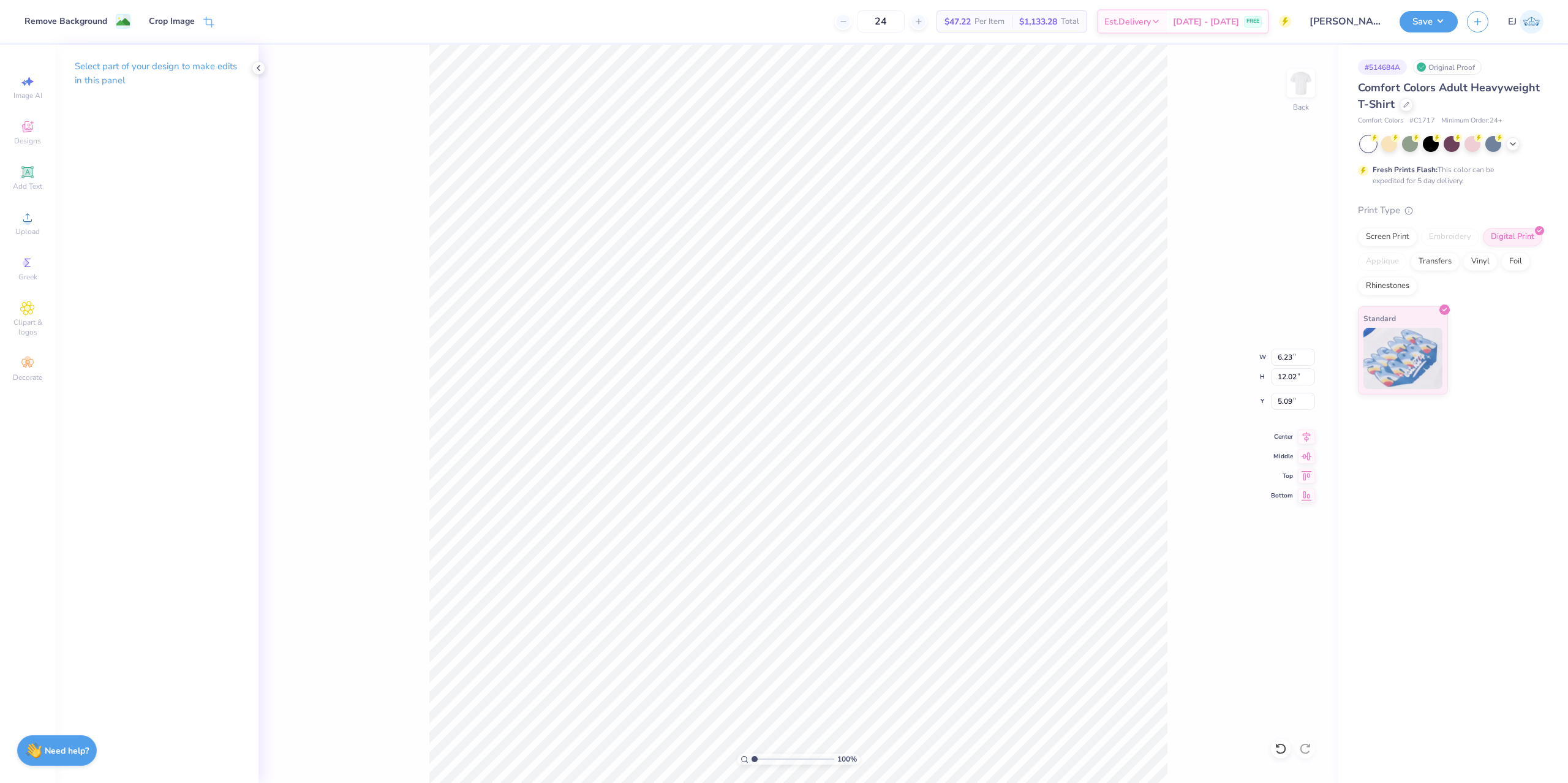
type input "13.89"
click at [1305, 444] on div "100 % Back W 7.20 7.20 " H 13.89 13.89 " Y 5.09 5.09 " Center Middle Top Bottom" at bounding box center [799, 414] width 1080 height 738
click at [1290, 376] on input "14.27" at bounding box center [1293, 377] width 44 height 17
type input "15"
type input "10.44"
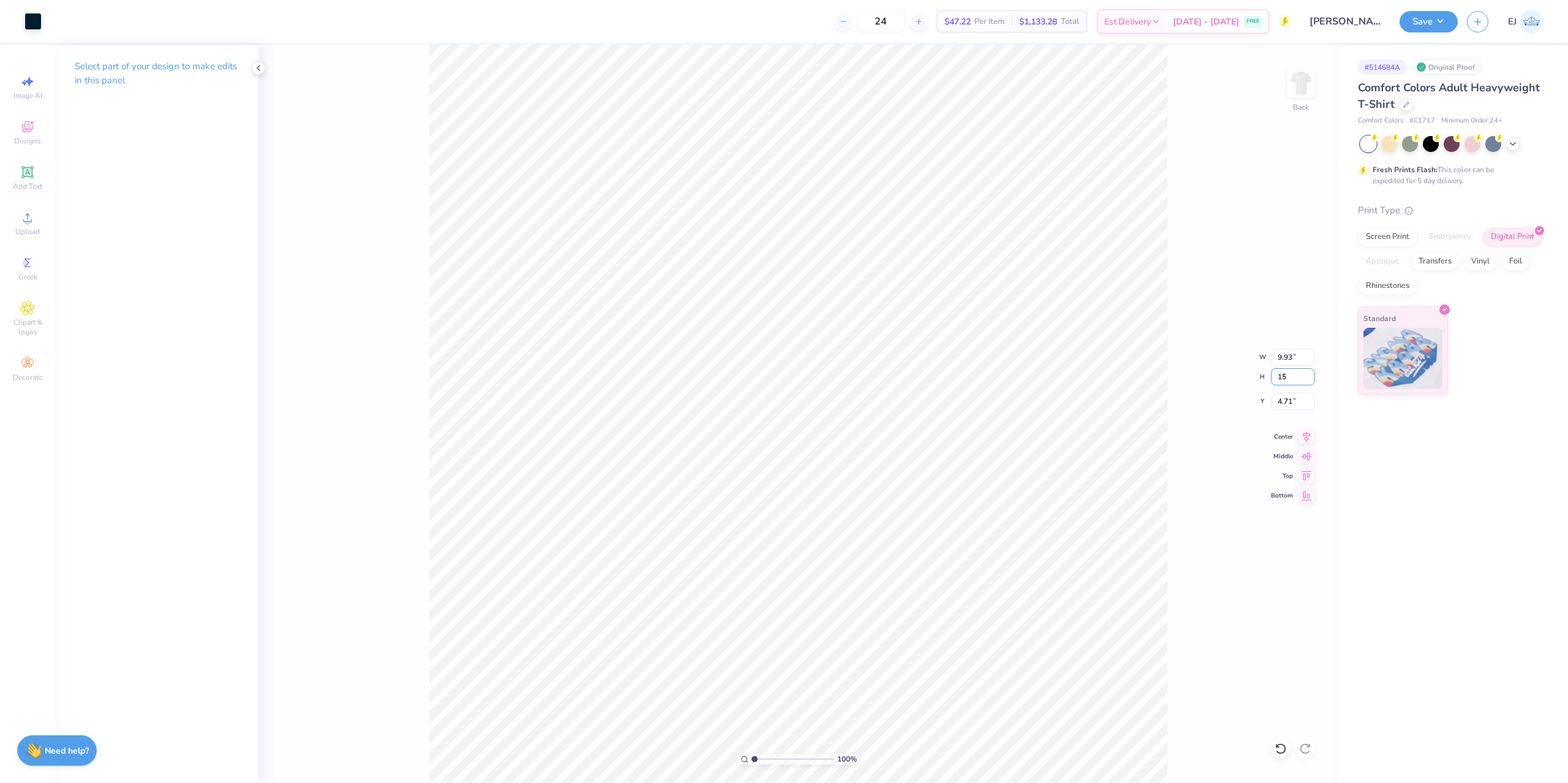
type input "15.00"
type input "3.00"
click at [1401, 28] on div "Save" at bounding box center [1429, 21] width 59 height 21
click at [1409, 28] on button "Save" at bounding box center [1429, 20] width 59 height 21
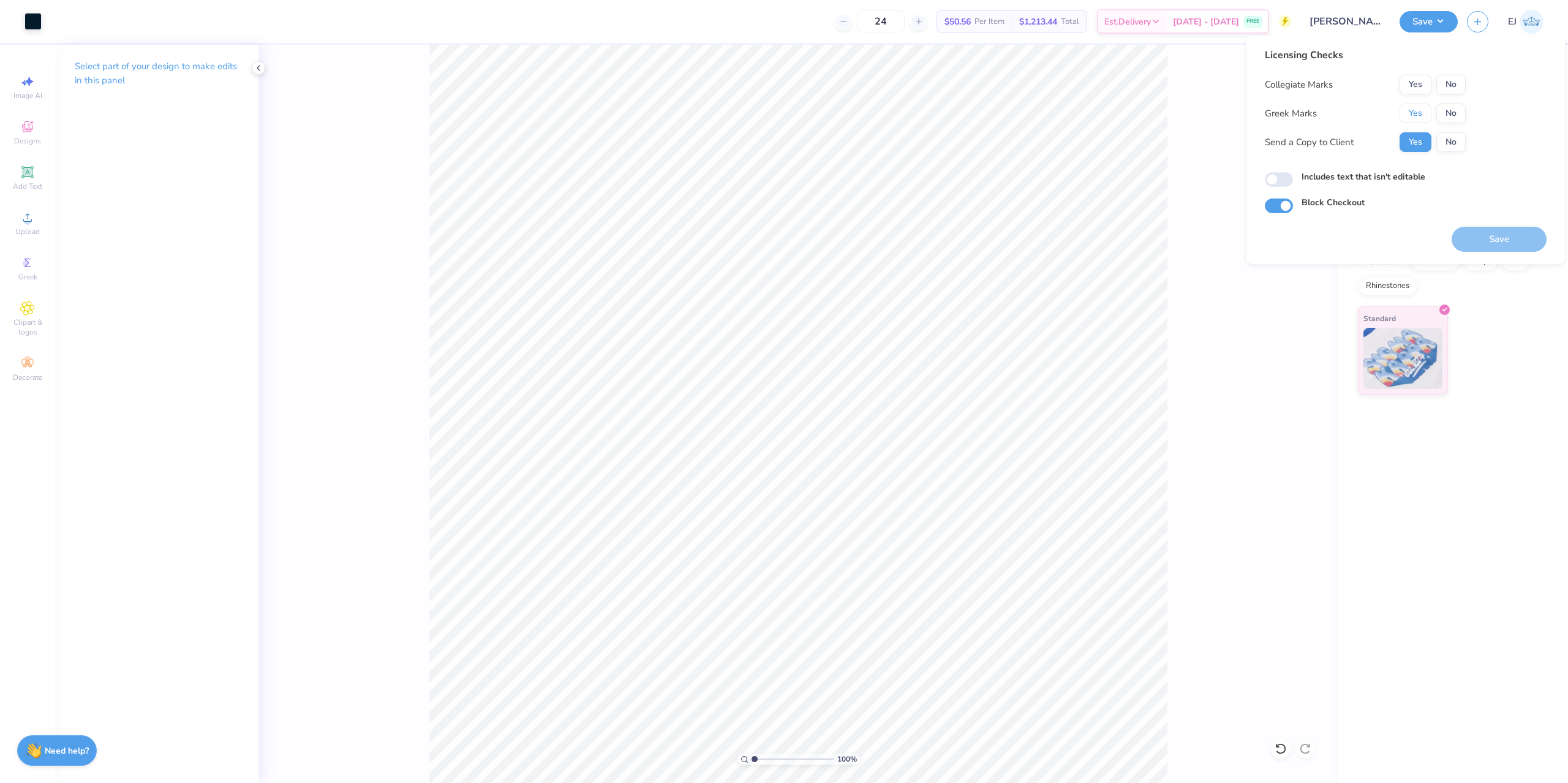
drag, startPoint x: 1415, startPoint y: 108, endPoint x: 1421, endPoint y: 100, distance: 10.0
click at [1419, 101] on div "Collegiate Marks Yes No Greek Marks Yes No Send a Copy to Client Yes No" at bounding box center [1366, 114] width 201 height 78
click at [1415, 96] on div "Collegiate Marks Yes No Greek Marks Yes No Send a Copy to Client Yes No" at bounding box center [1366, 114] width 201 height 78
click at [1407, 113] on button "Yes" at bounding box center [1415, 113] width 32 height 20
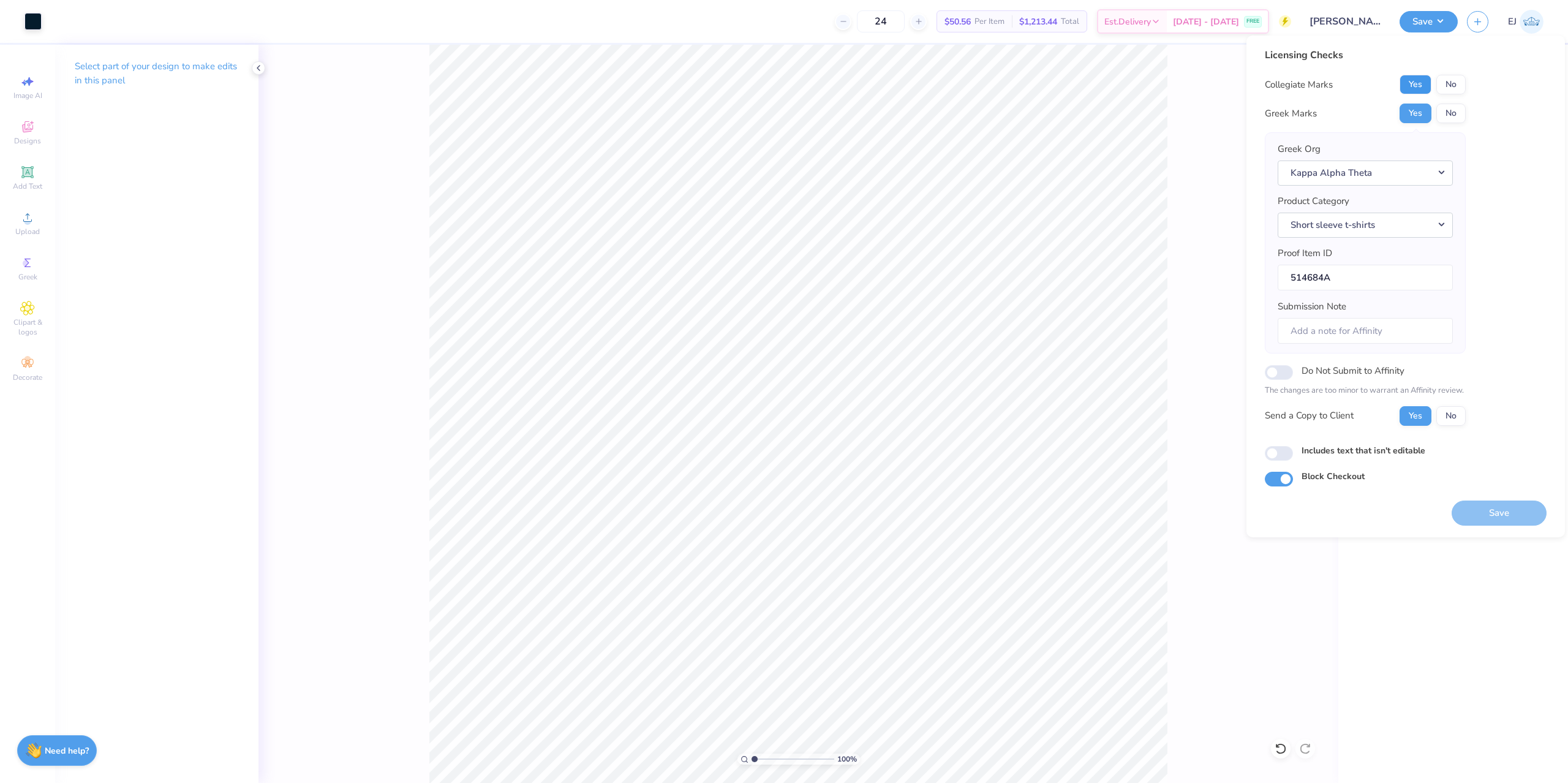
click at [1415, 80] on button "Yes" at bounding box center [1415, 85] width 32 height 20
click at [1497, 513] on button "Save" at bounding box center [1499, 513] width 95 height 25
